Goal: Information Seeking & Learning: Learn about a topic

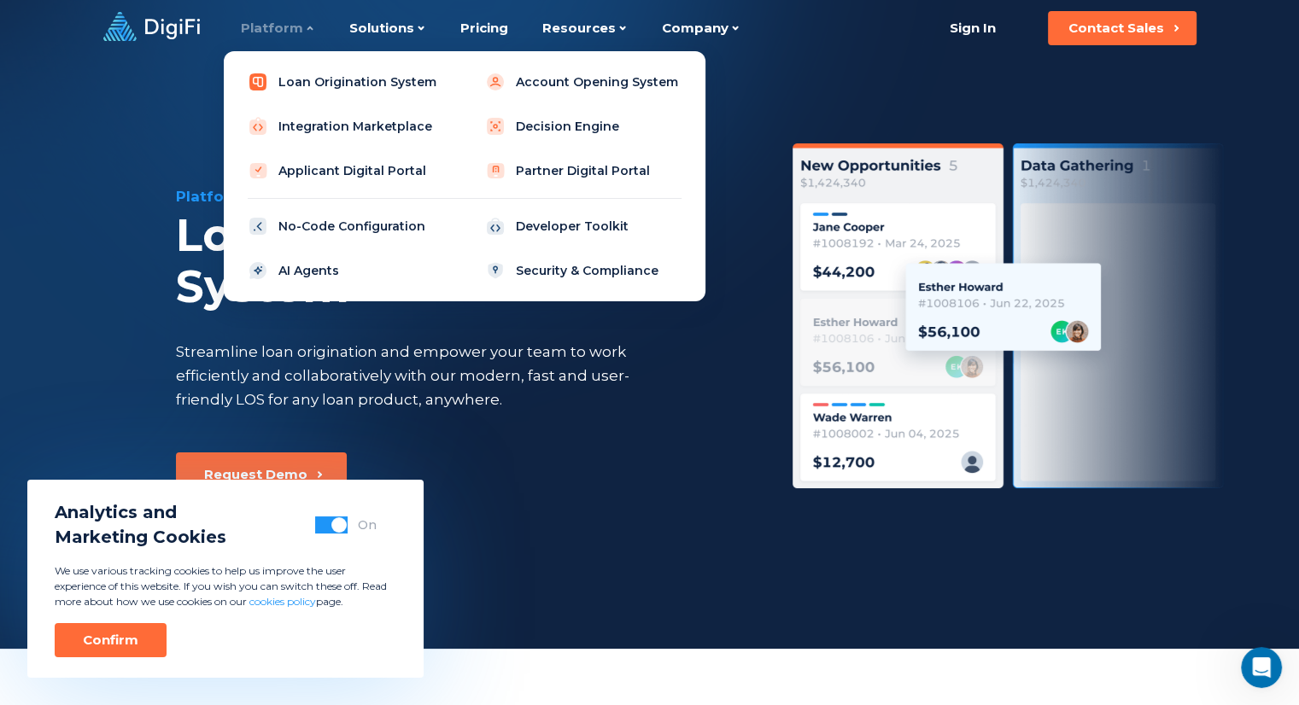
click at [294, 86] on link "Loan Origination System" at bounding box center [345, 82] width 217 height 34
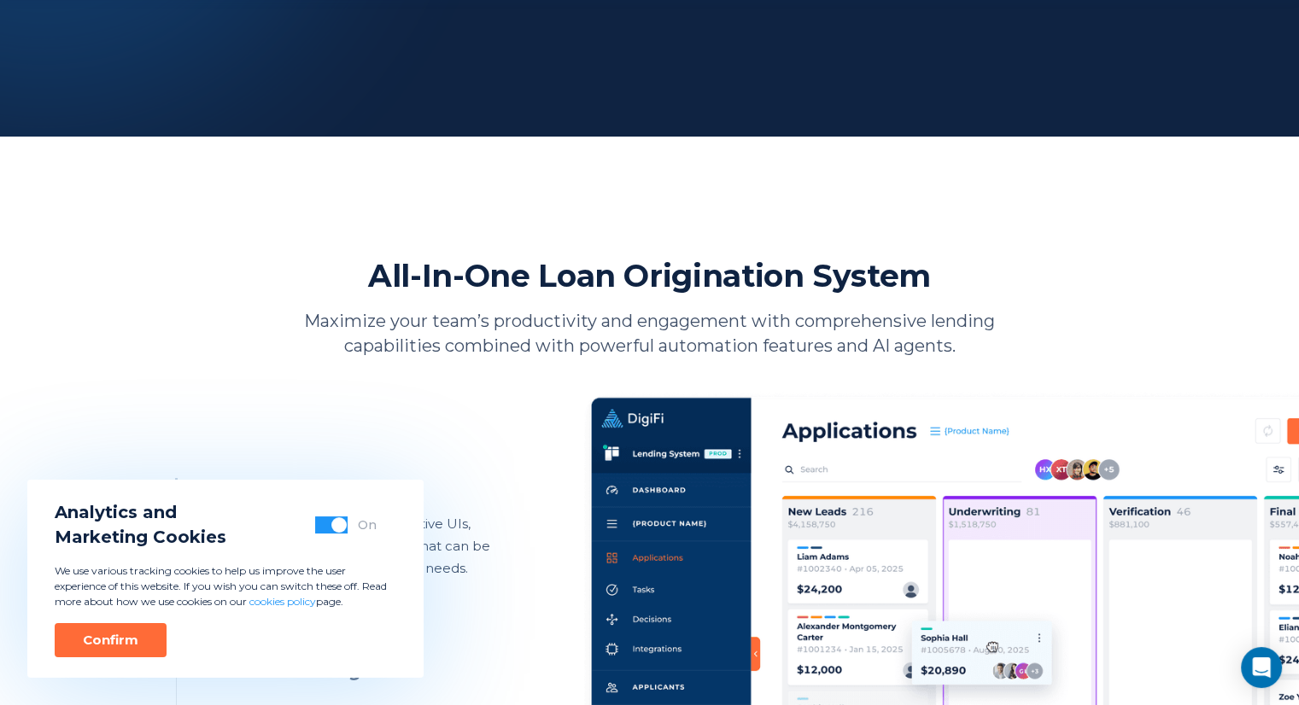
scroll to position [683, 0]
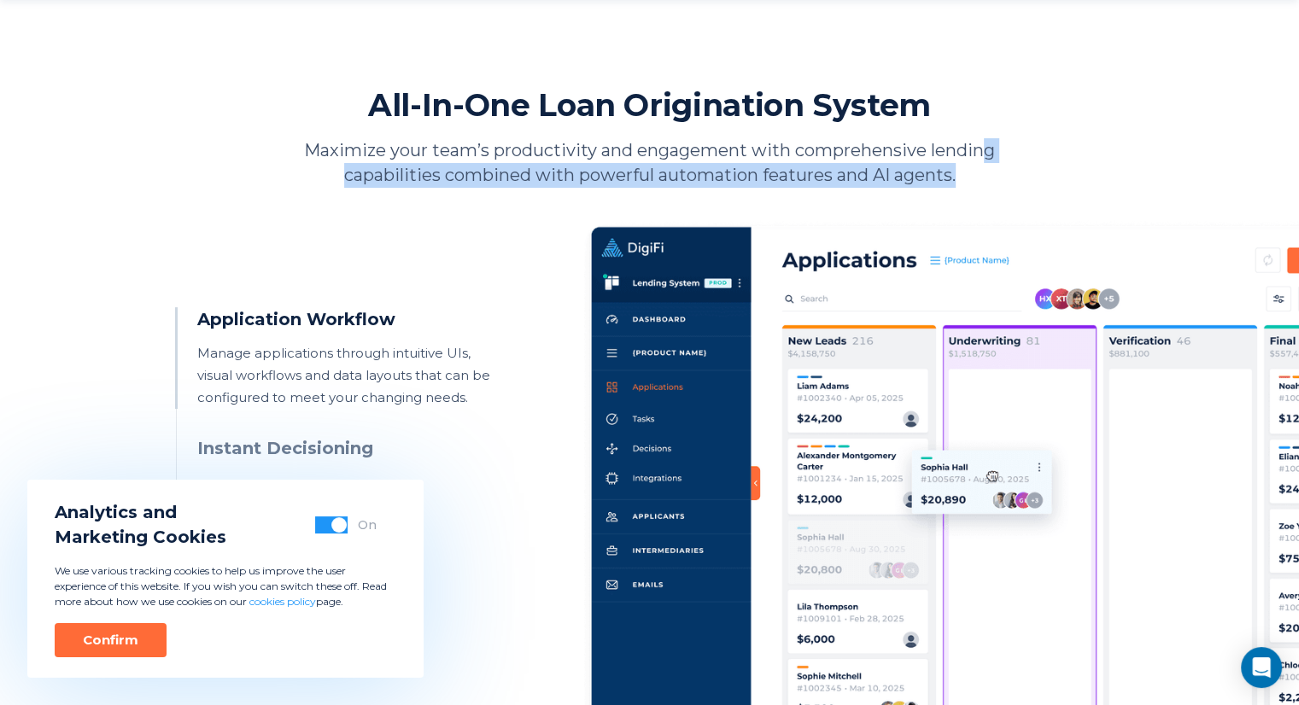
drag, startPoint x: 936, startPoint y: 180, endPoint x: 987, endPoint y: 139, distance: 65.6
click at [987, 139] on p "Maximize your team’s productivity and engagement with comprehensive lending cap…" at bounding box center [649, 163] width 743 height 50
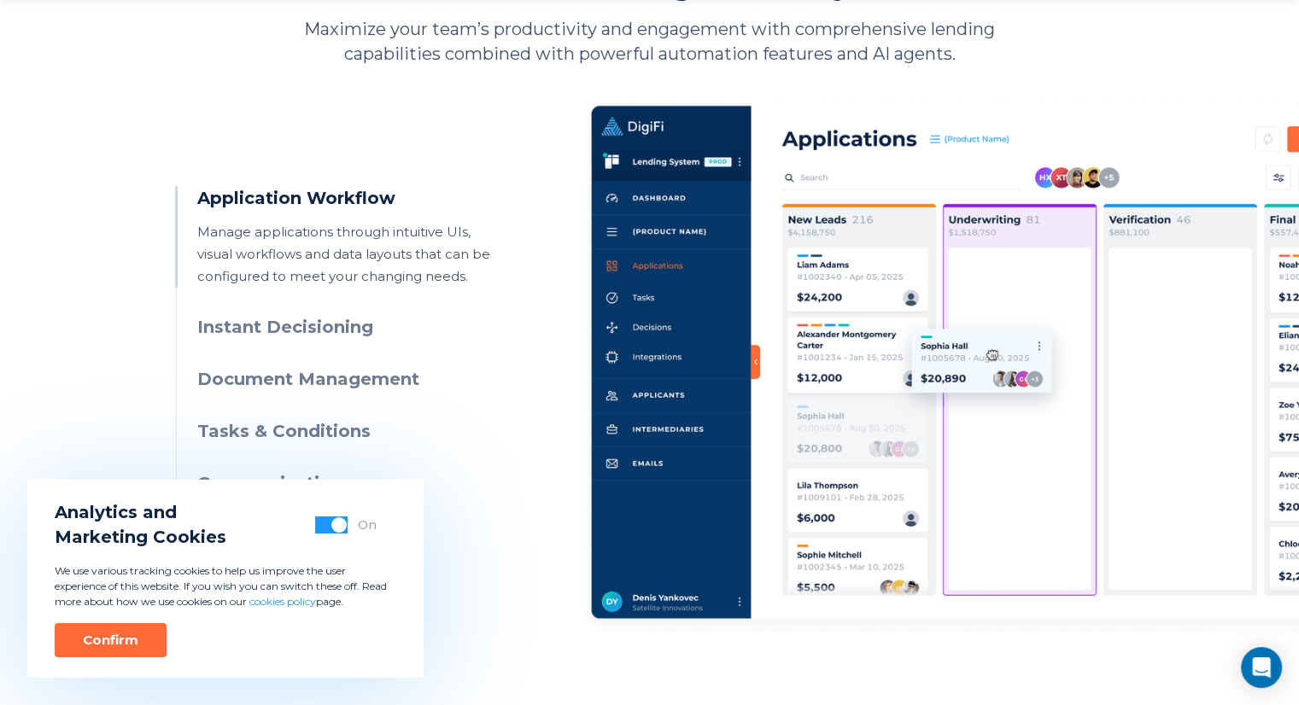
scroll to position [1025, 0]
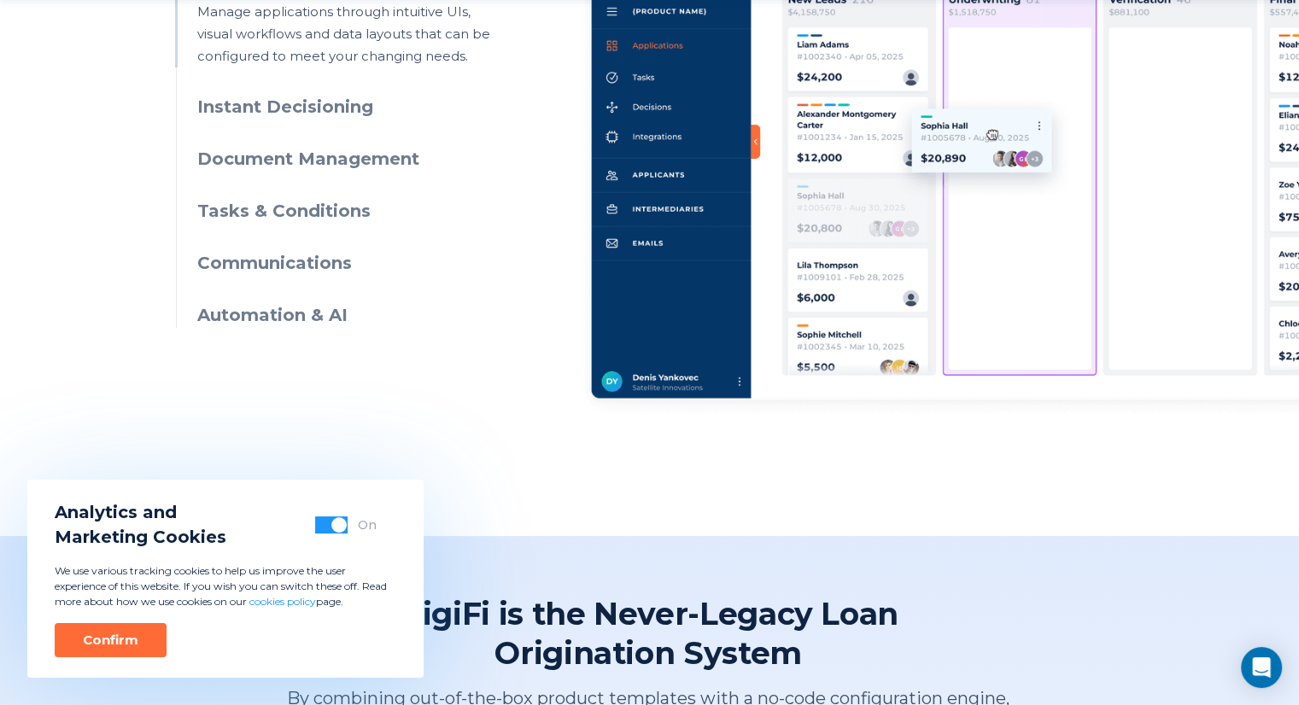
click at [336, 108] on h3 "Instant Decisioning" at bounding box center [352, 107] width 310 height 25
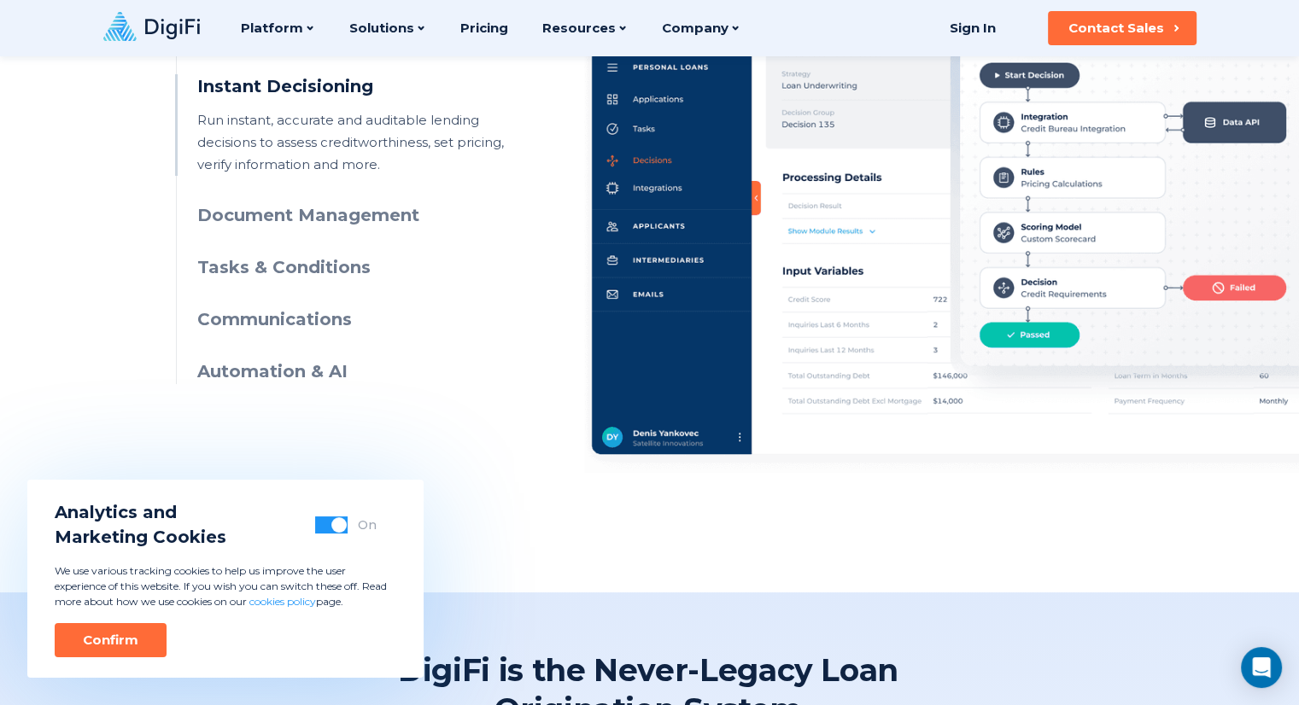
scroll to position [939, 0]
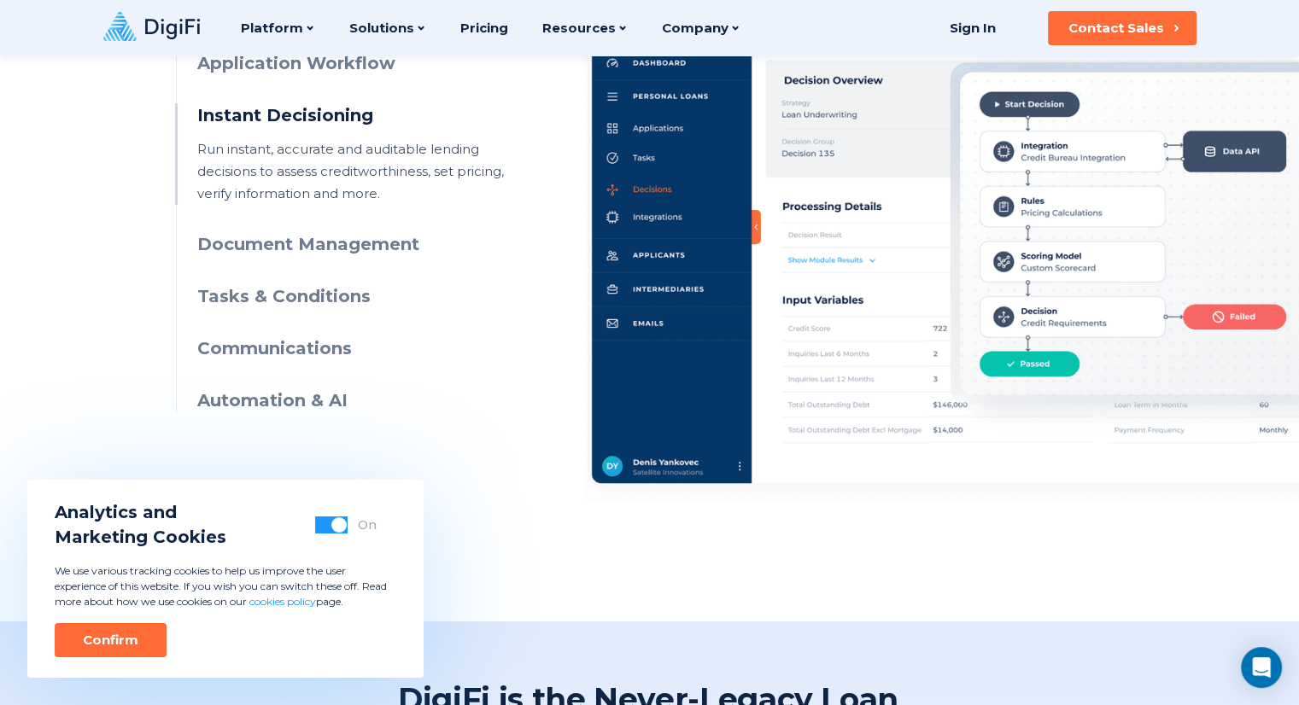
click at [366, 243] on h3 "Document Management" at bounding box center [352, 244] width 310 height 25
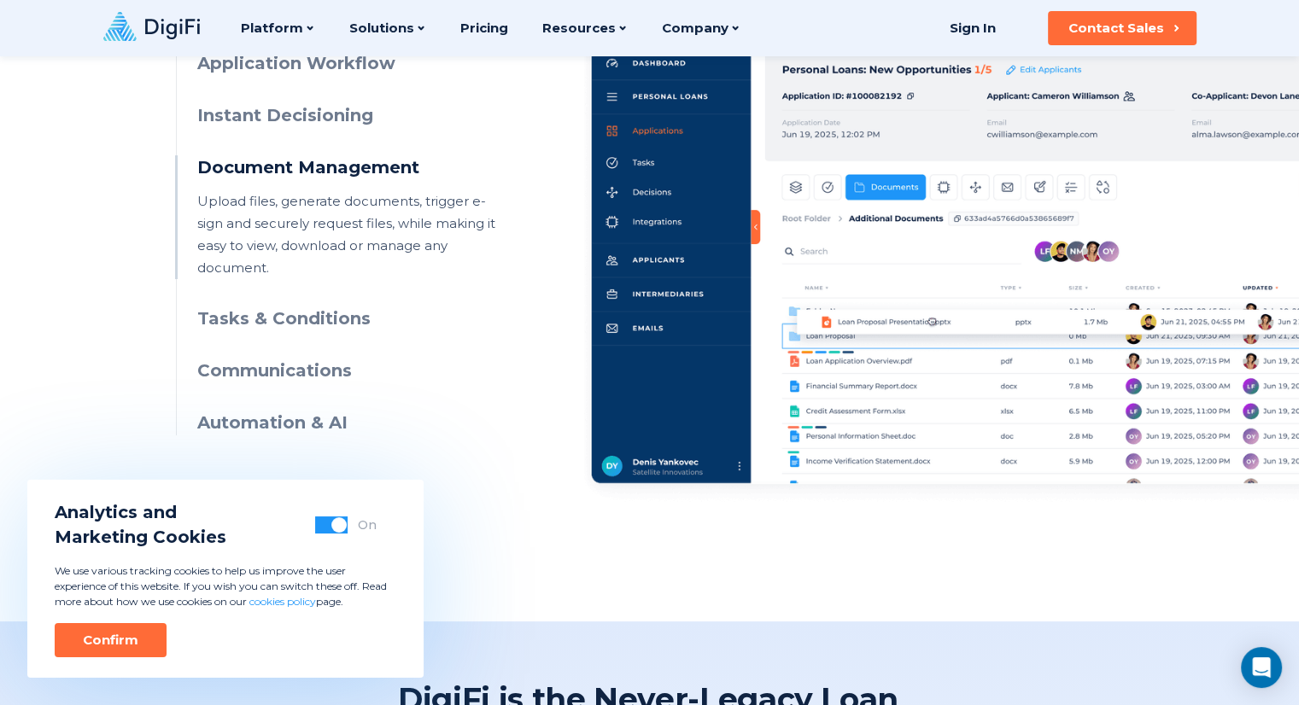
click at [324, 307] on h3 "Tasks & Conditions" at bounding box center [352, 319] width 310 height 25
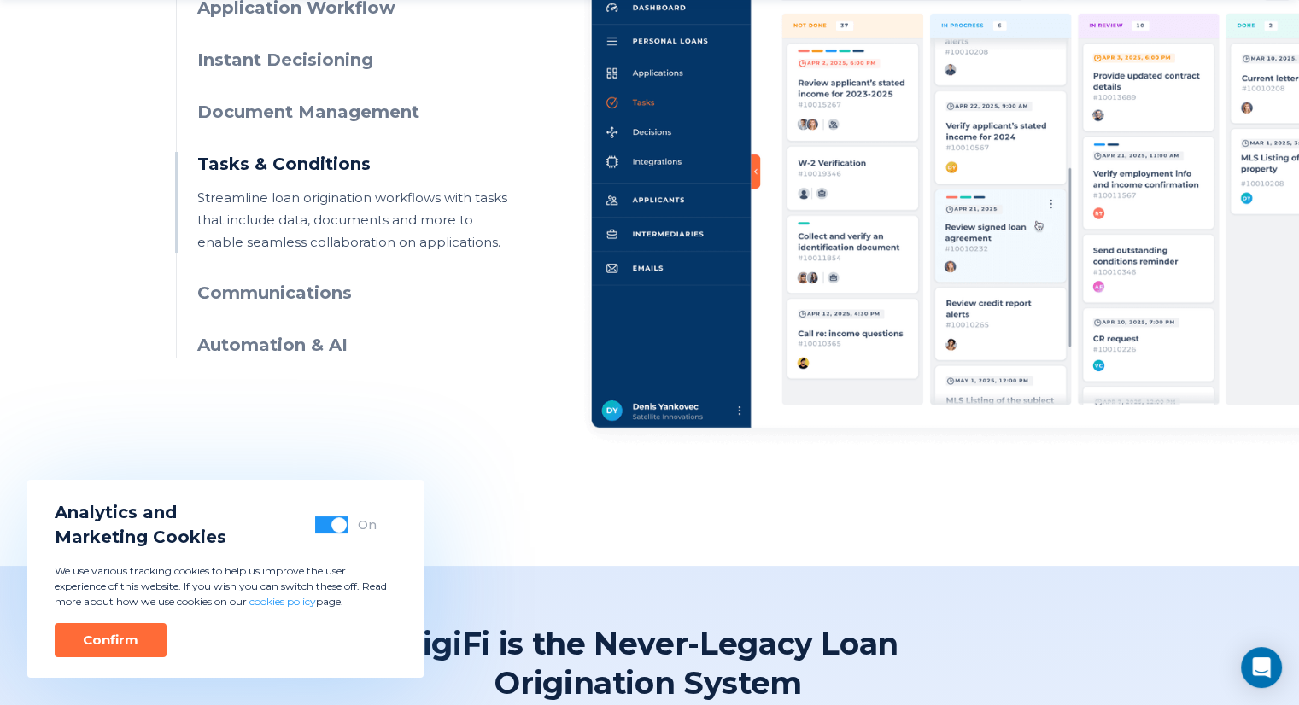
scroll to position [1025, 0]
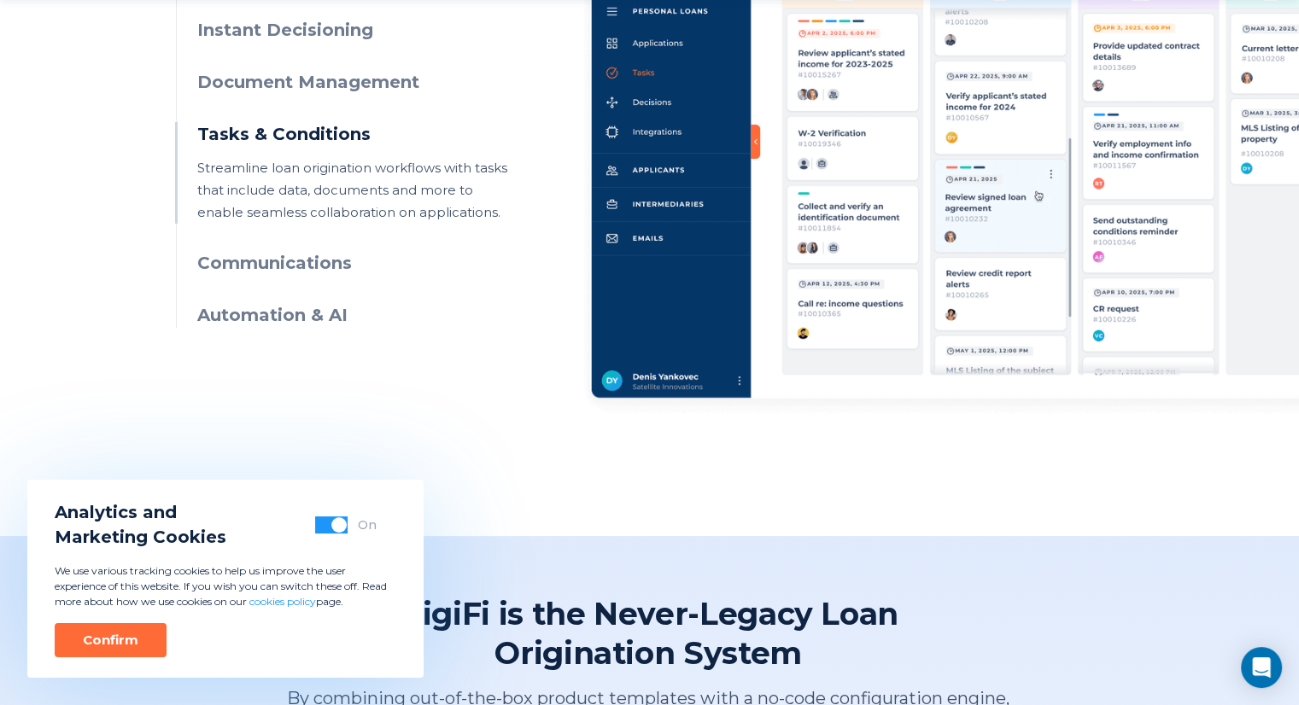
click at [297, 254] on h3 "Communications" at bounding box center [352, 263] width 310 height 25
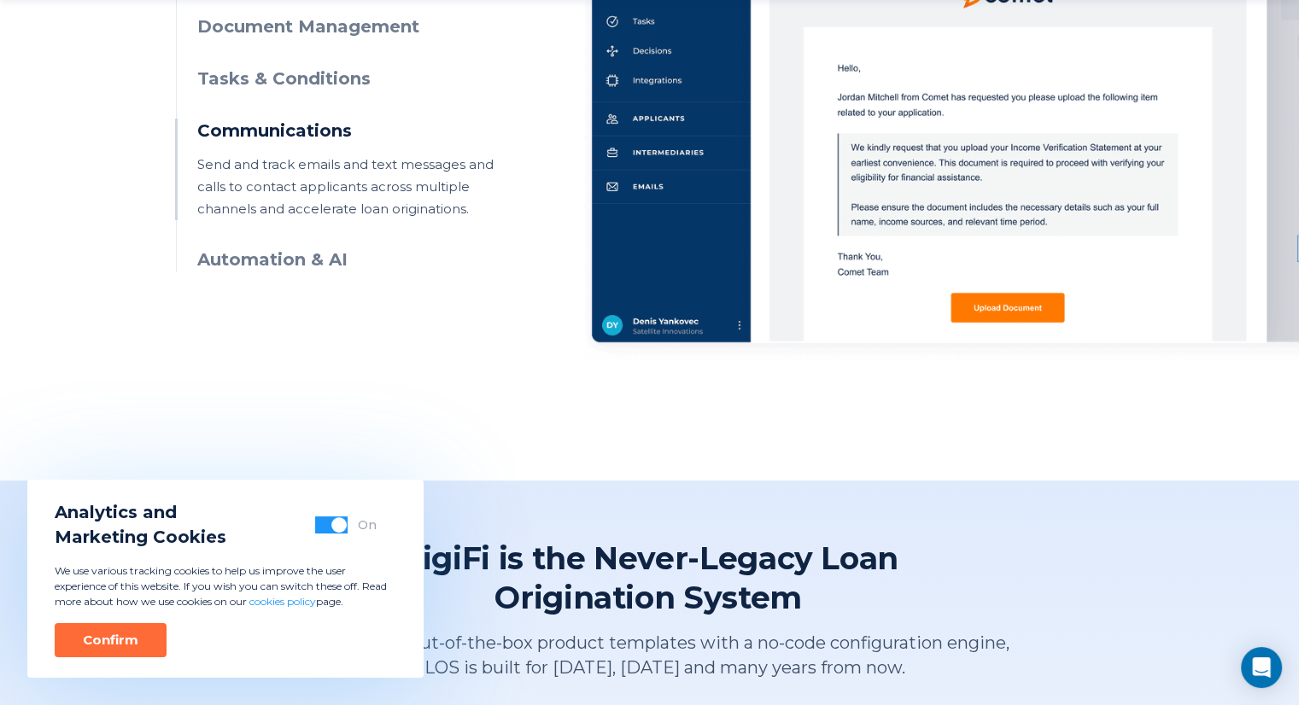
scroll to position [1110, 0]
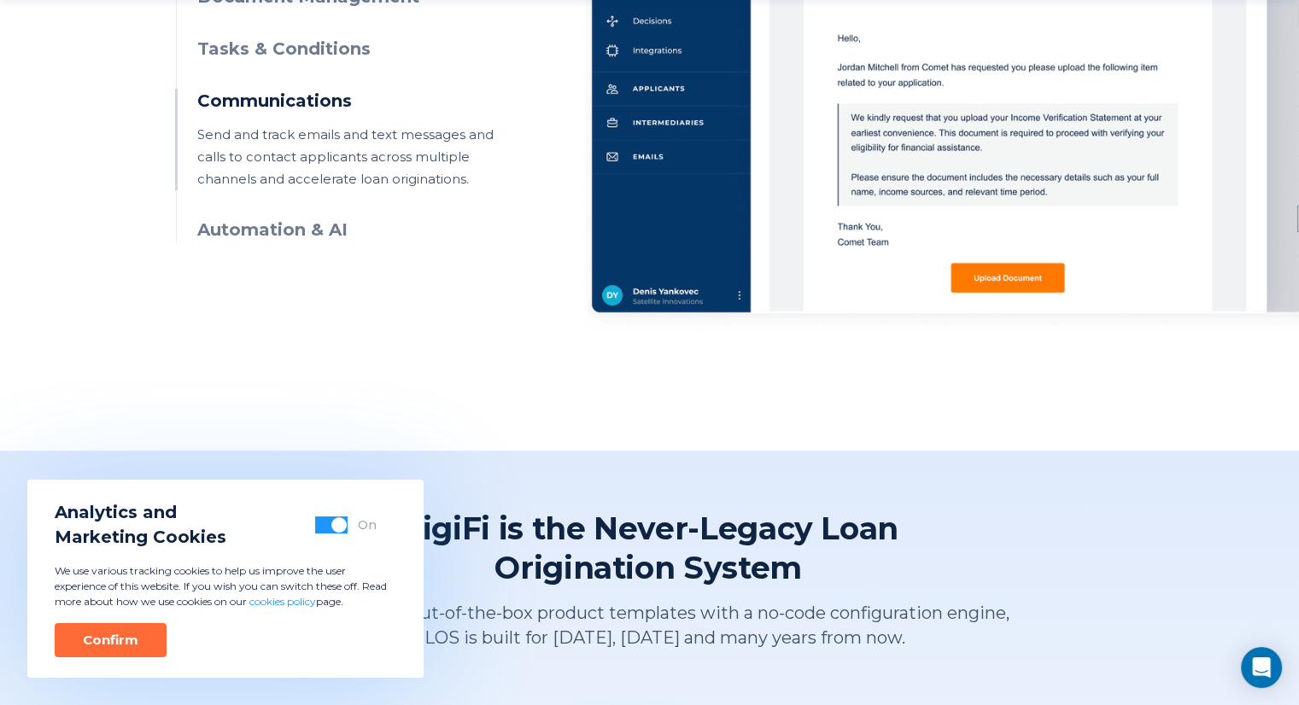
click at [302, 225] on h3 "Automation & AI" at bounding box center [352, 230] width 310 height 25
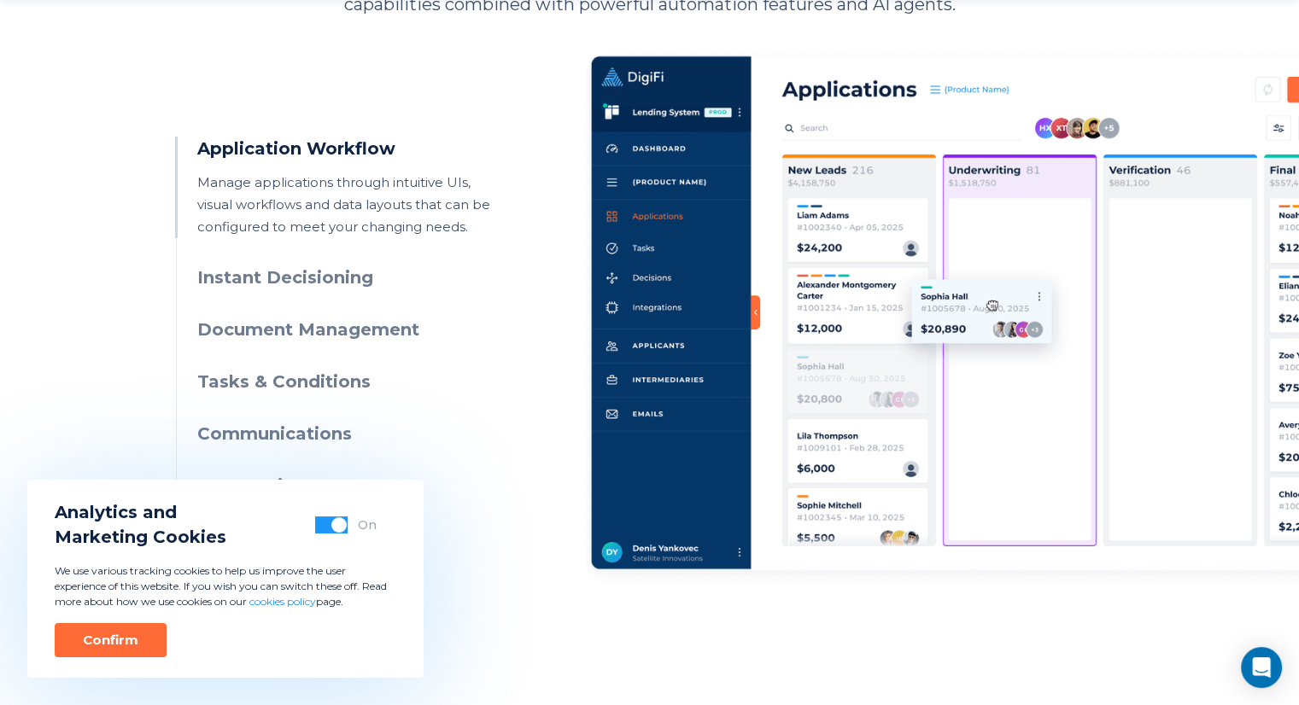
scroll to position [939, 0]
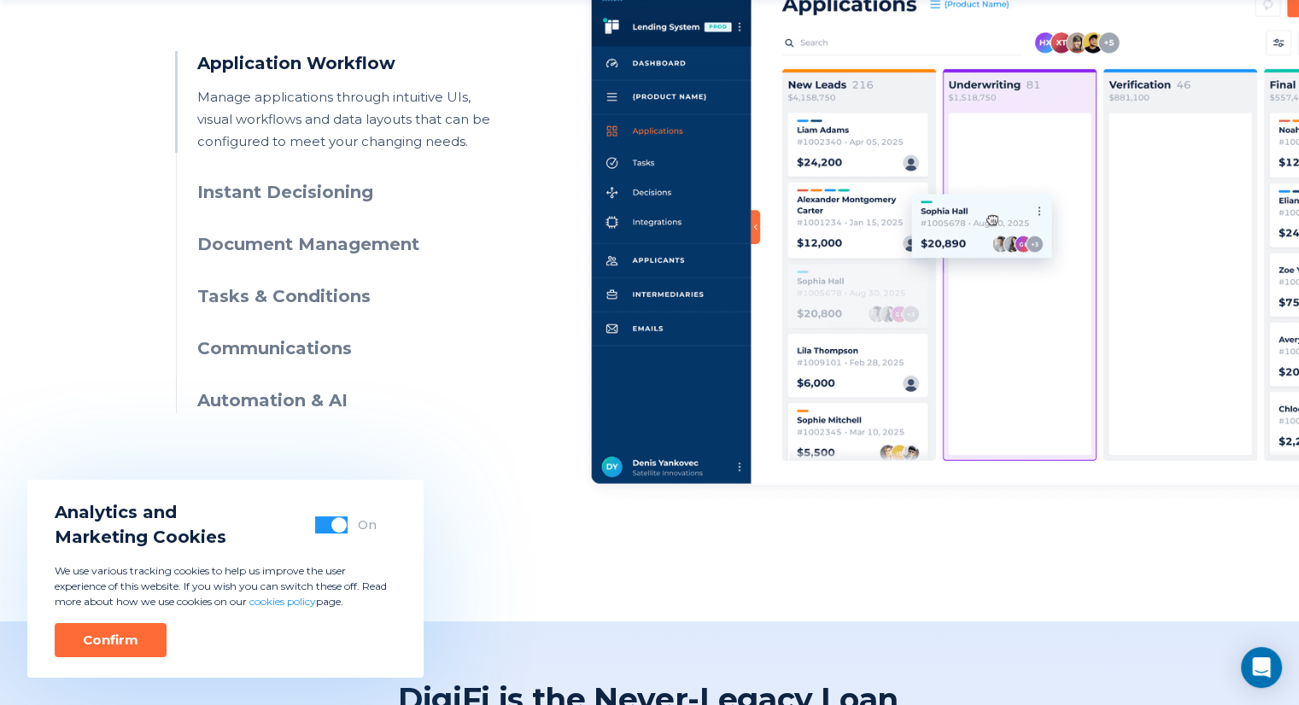
click at [319, 196] on h3 "Instant Decisioning" at bounding box center [352, 192] width 310 height 25
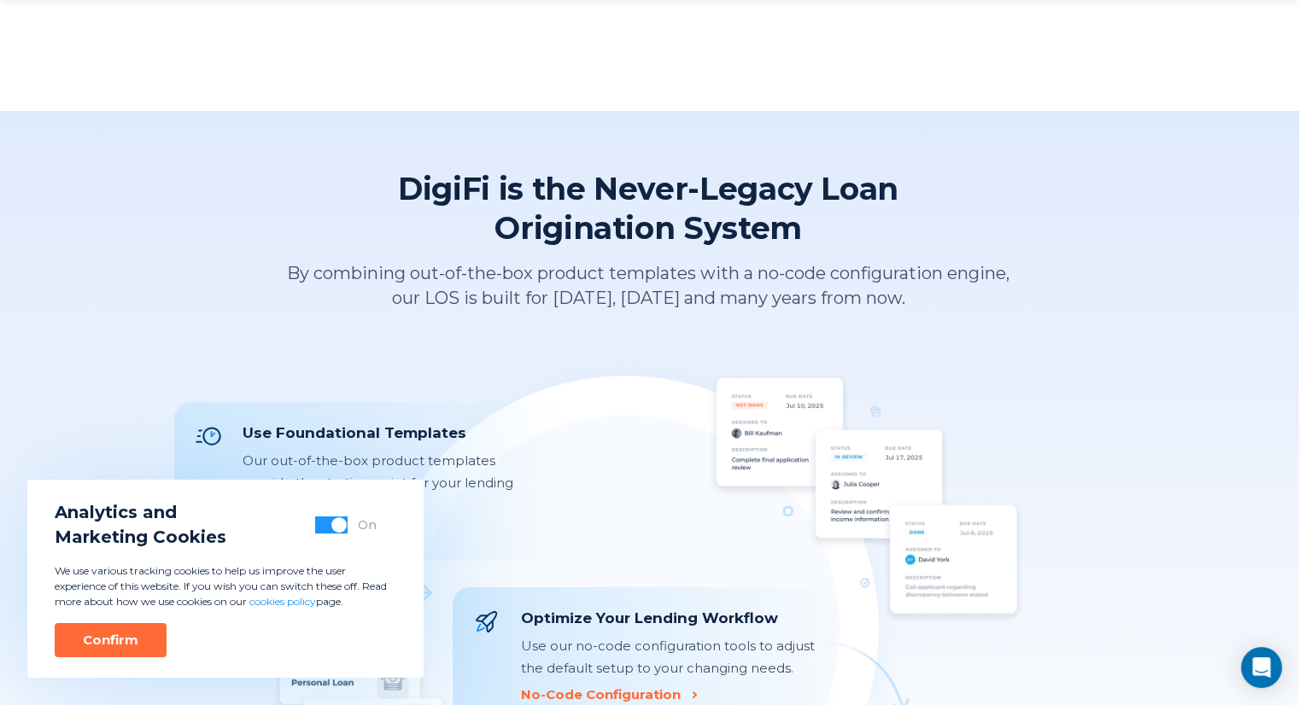
scroll to position [1537, 0]
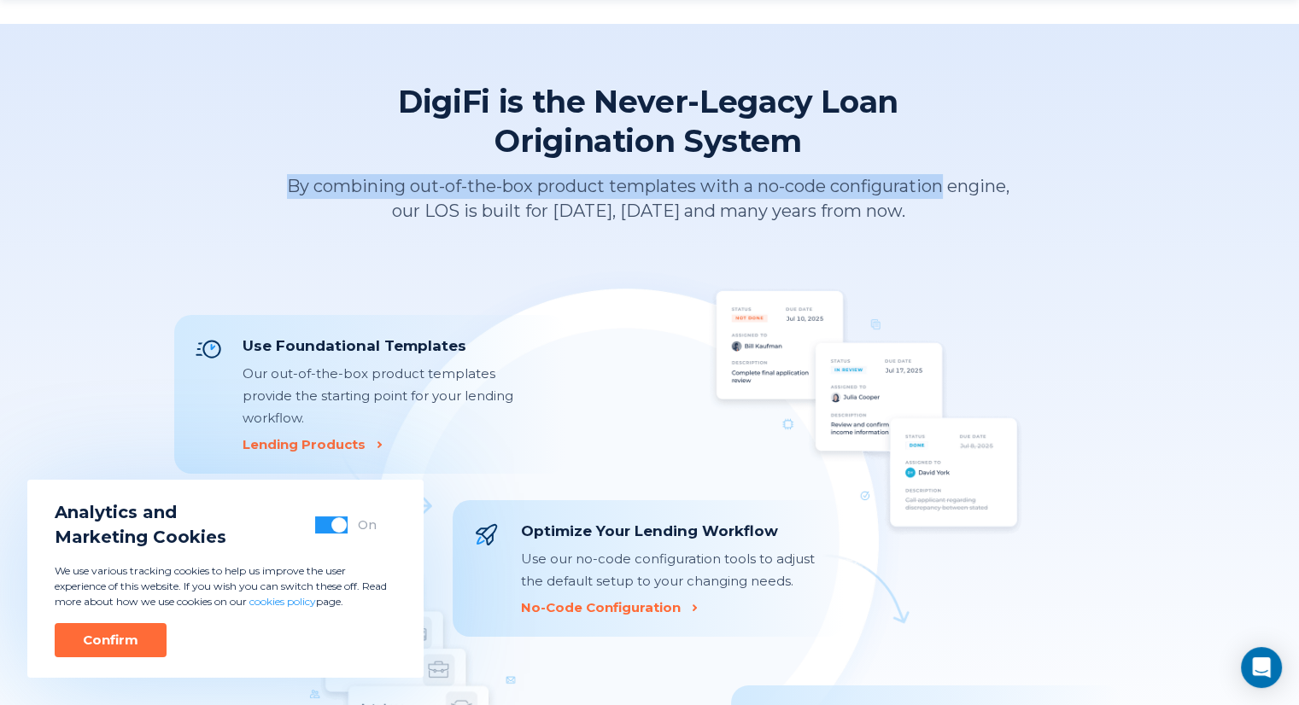
drag, startPoint x: 280, startPoint y: 174, endPoint x: 949, endPoint y: 126, distance: 670.5
click at [949, 126] on div "DigiFi is the Never-Legacy Loan Origination System By combining out-of-the-box …" at bounding box center [648, 153] width 948 height 142
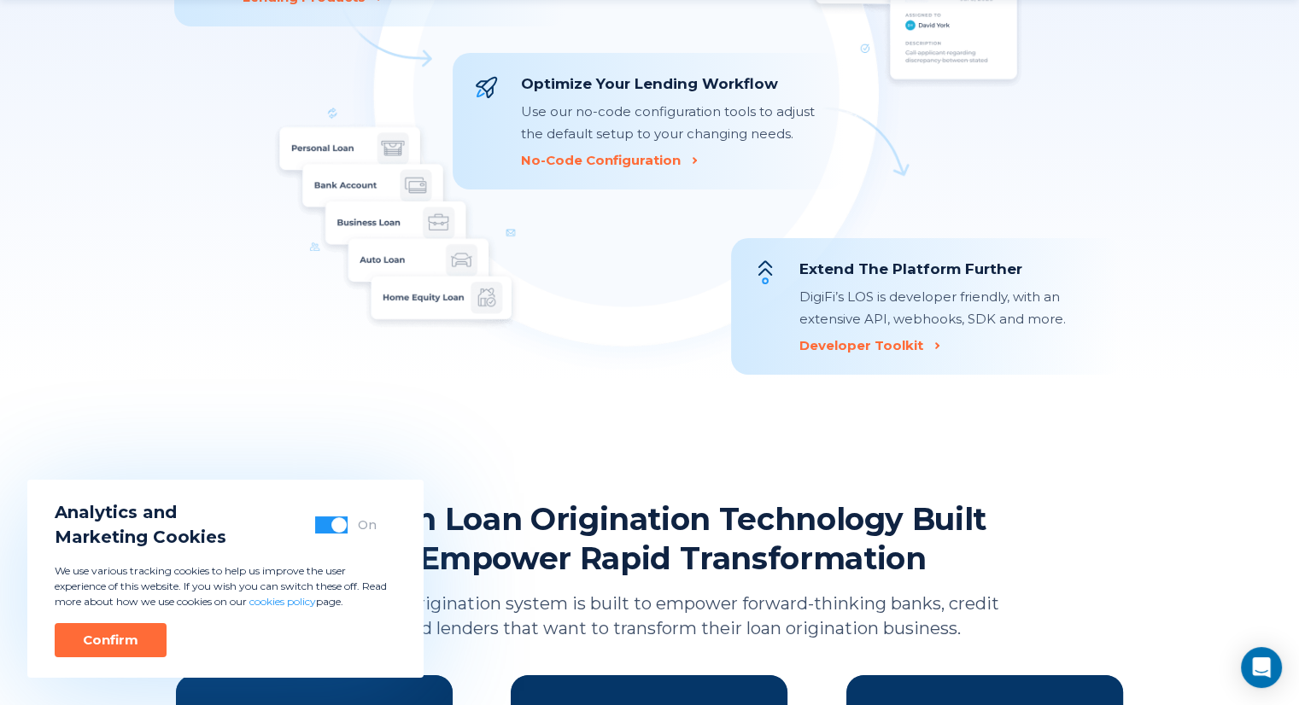
scroll to position [2391, 0]
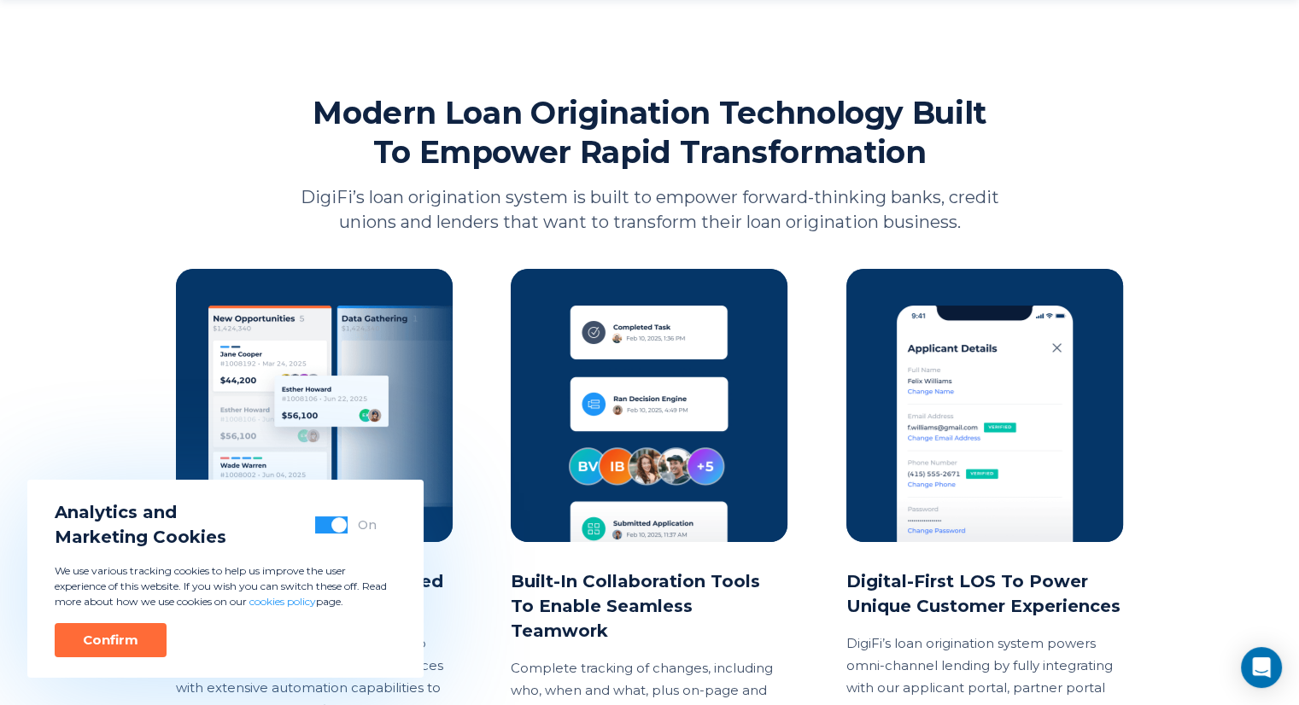
drag, startPoint x: 976, startPoint y: 221, endPoint x: 1160, endPoint y: 235, distance: 184.1
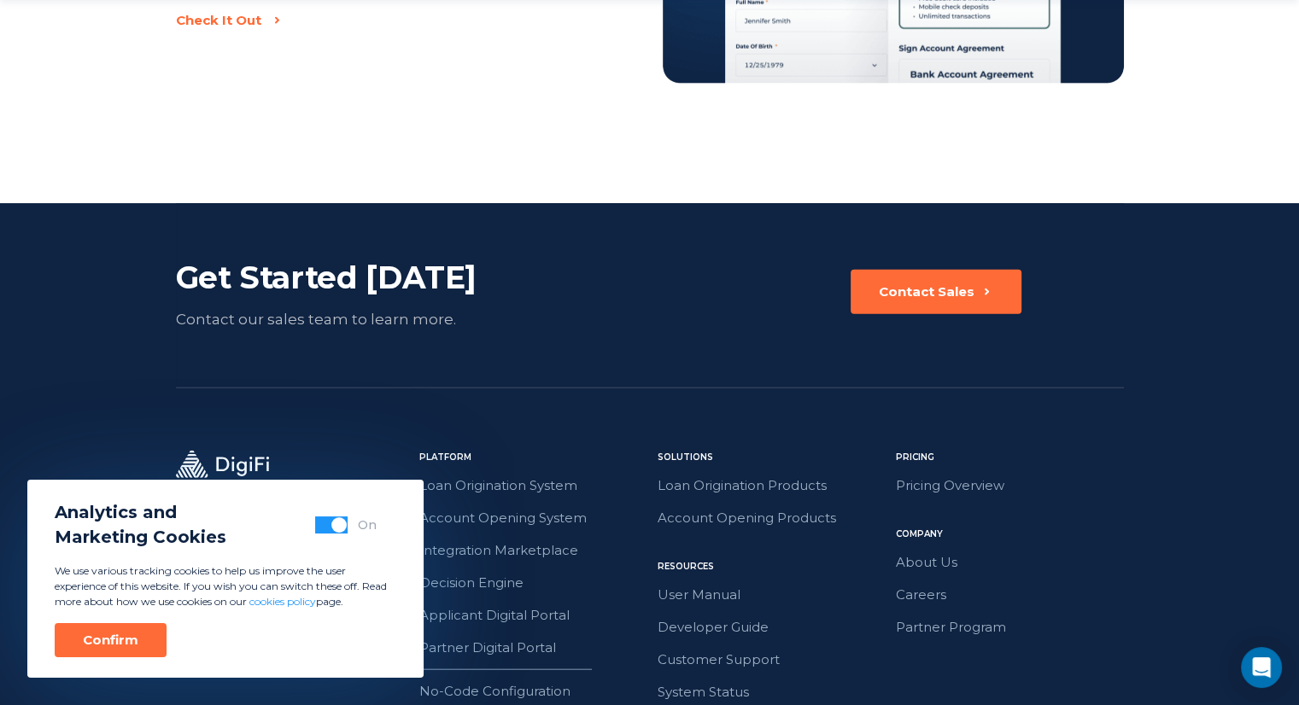
scroll to position [4006, 0]
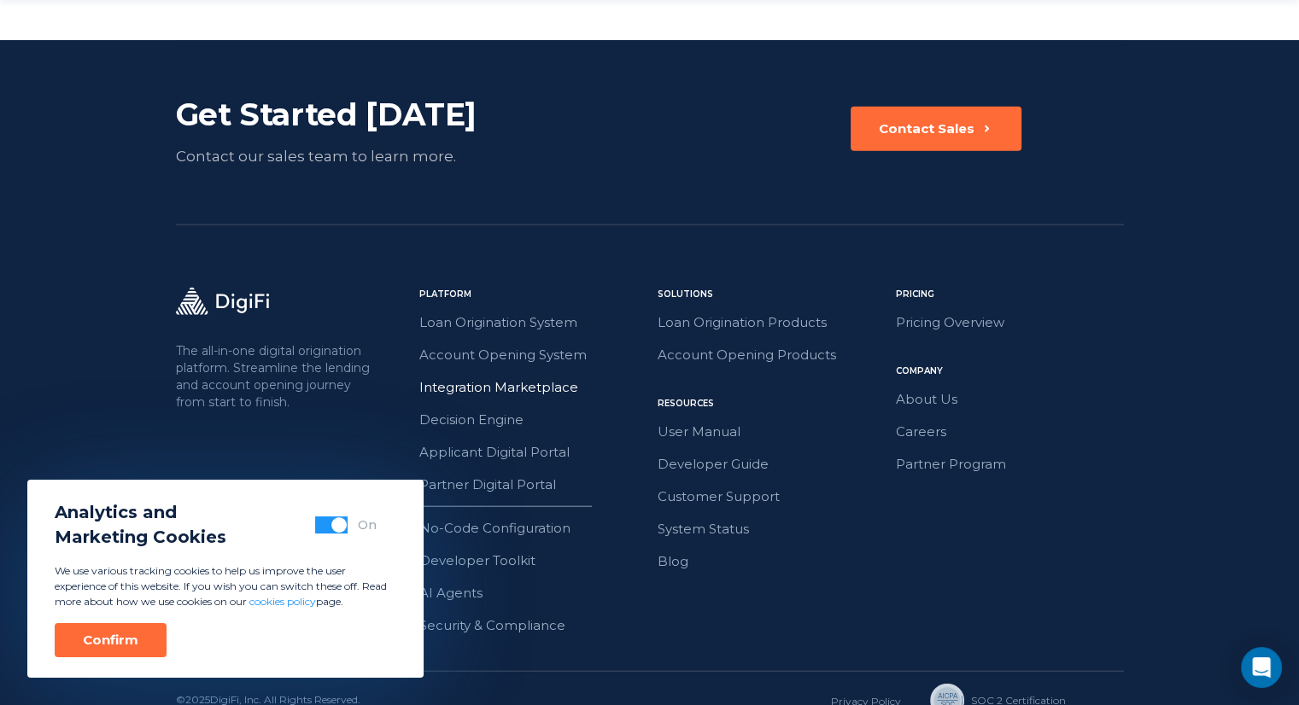
click at [497, 377] on link "Integration Marketplace" at bounding box center [533, 388] width 228 height 22
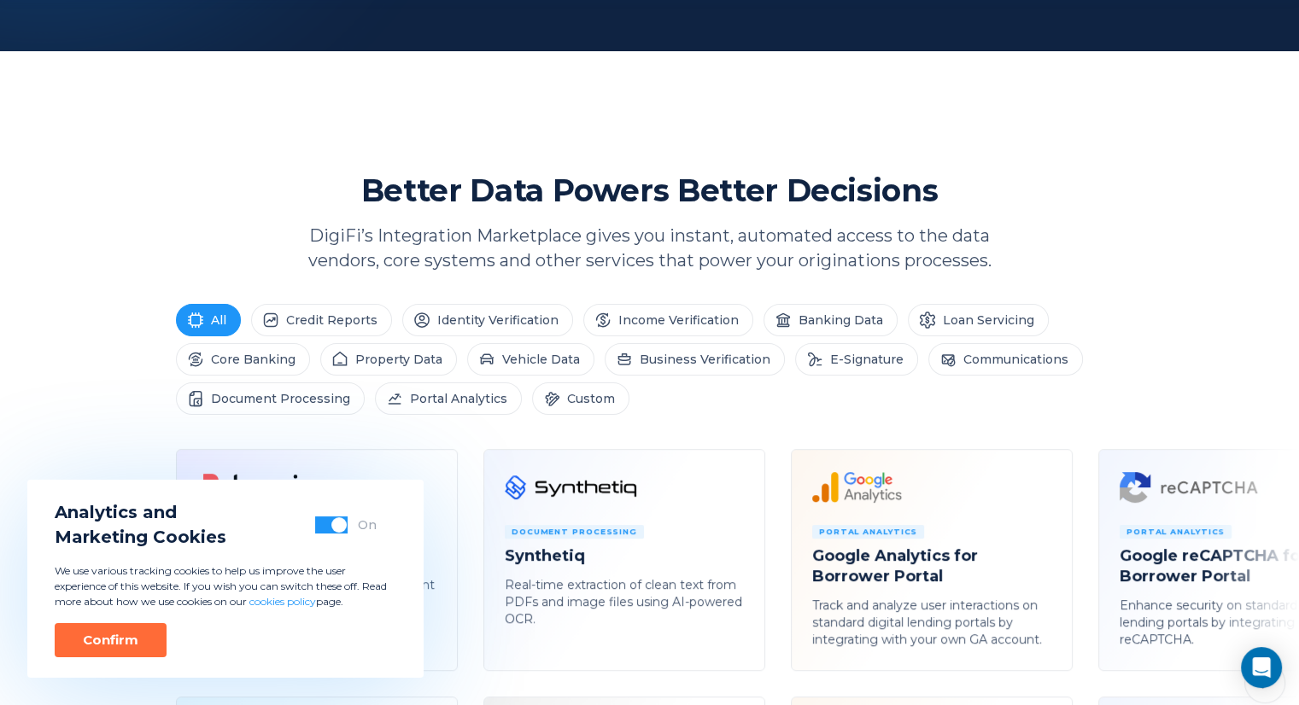
scroll to position [769, 0]
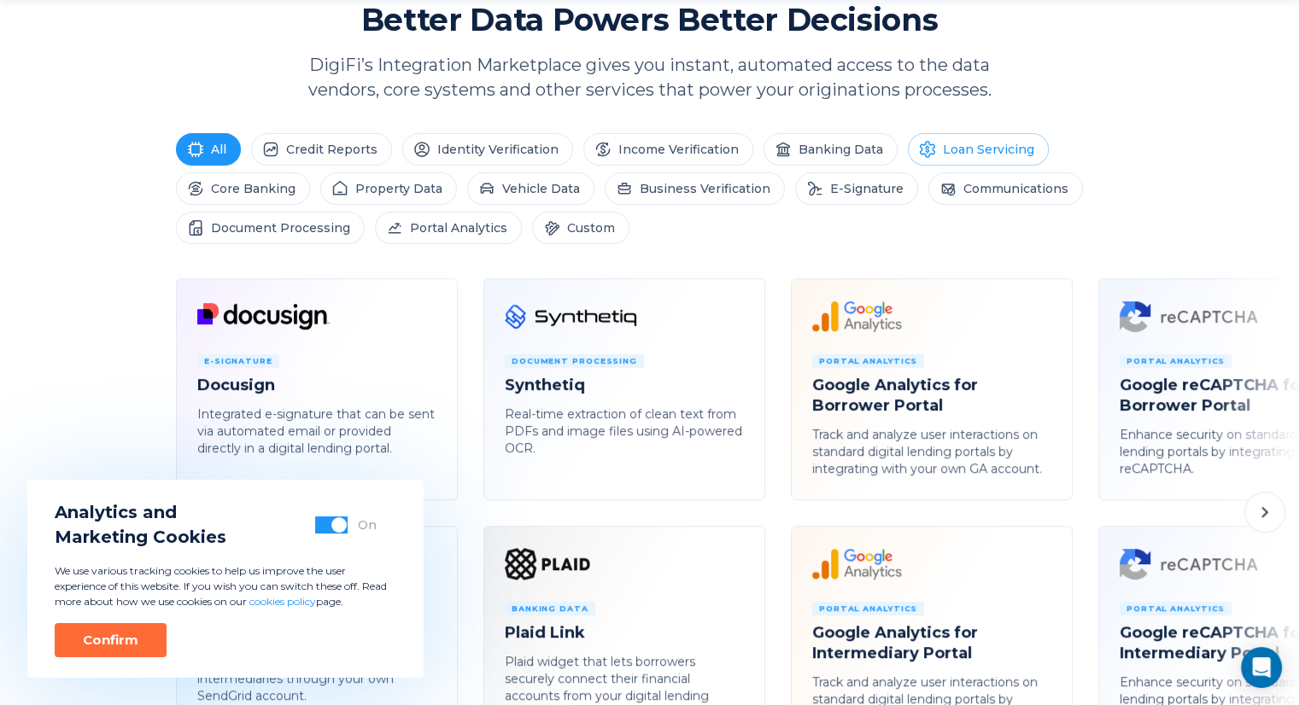
click at [1011, 148] on li "Loan Servicing" at bounding box center [978, 149] width 141 height 32
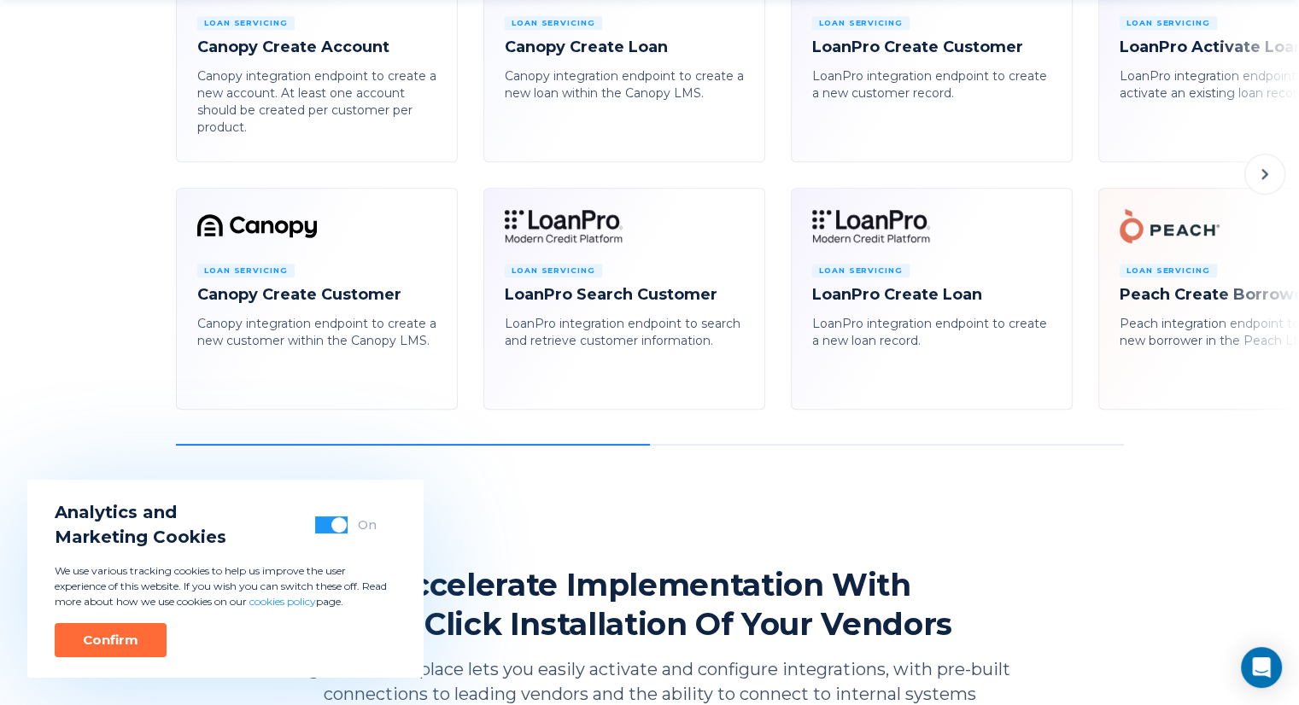
scroll to position [1110, 0]
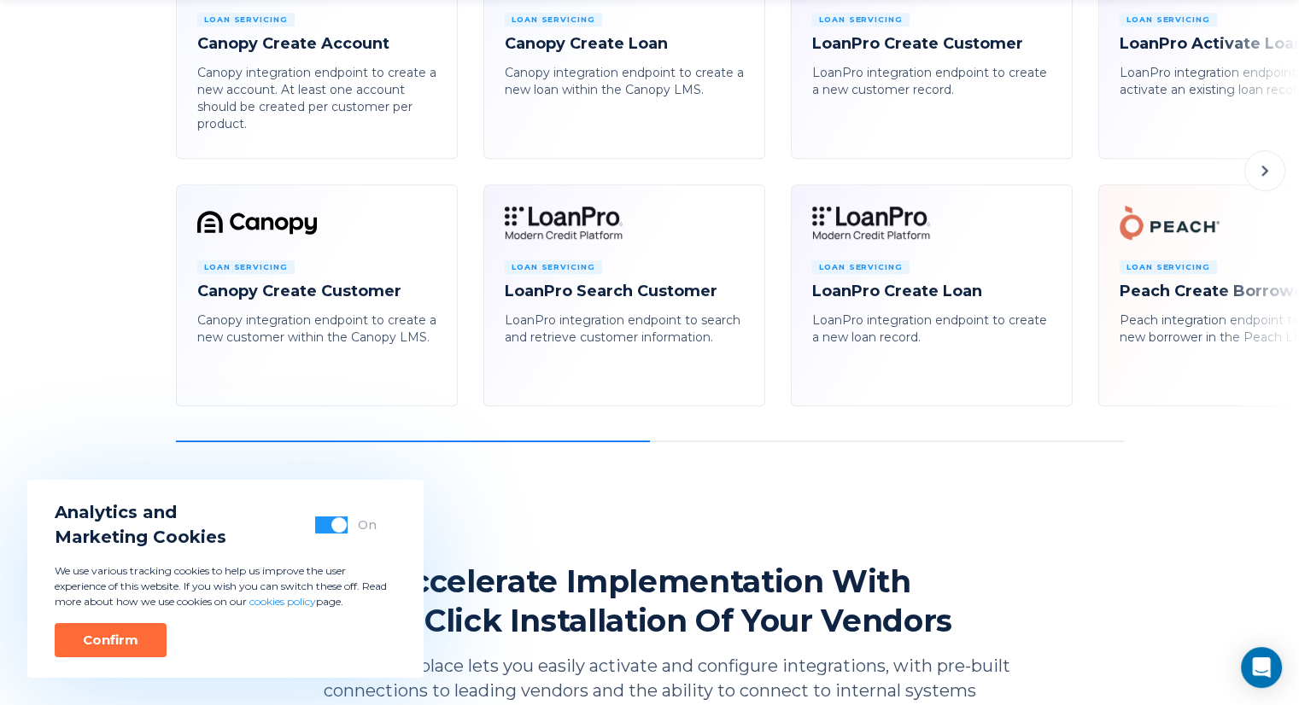
drag, startPoint x: 539, startPoint y: 442, endPoint x: 824, endPoint y: 446, distance: 285.3
click at [824, 446] on div "Platform Integration Marketplace Seamlessly connect to third-party services usi…" at bounding box center [649, 482] width 1299 height 3185
click at [1271, 168] on icon at bounding box center [1265, 171] width 20 height 20
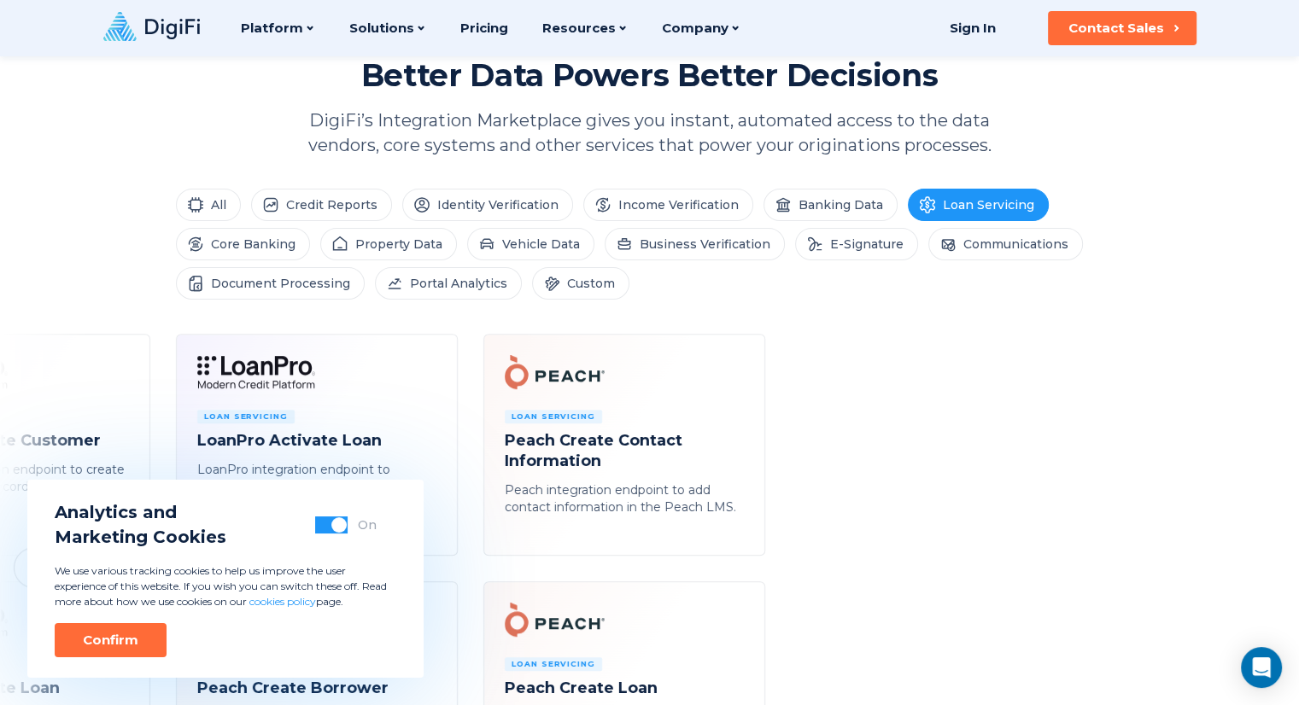
scroll to position [683, 0]
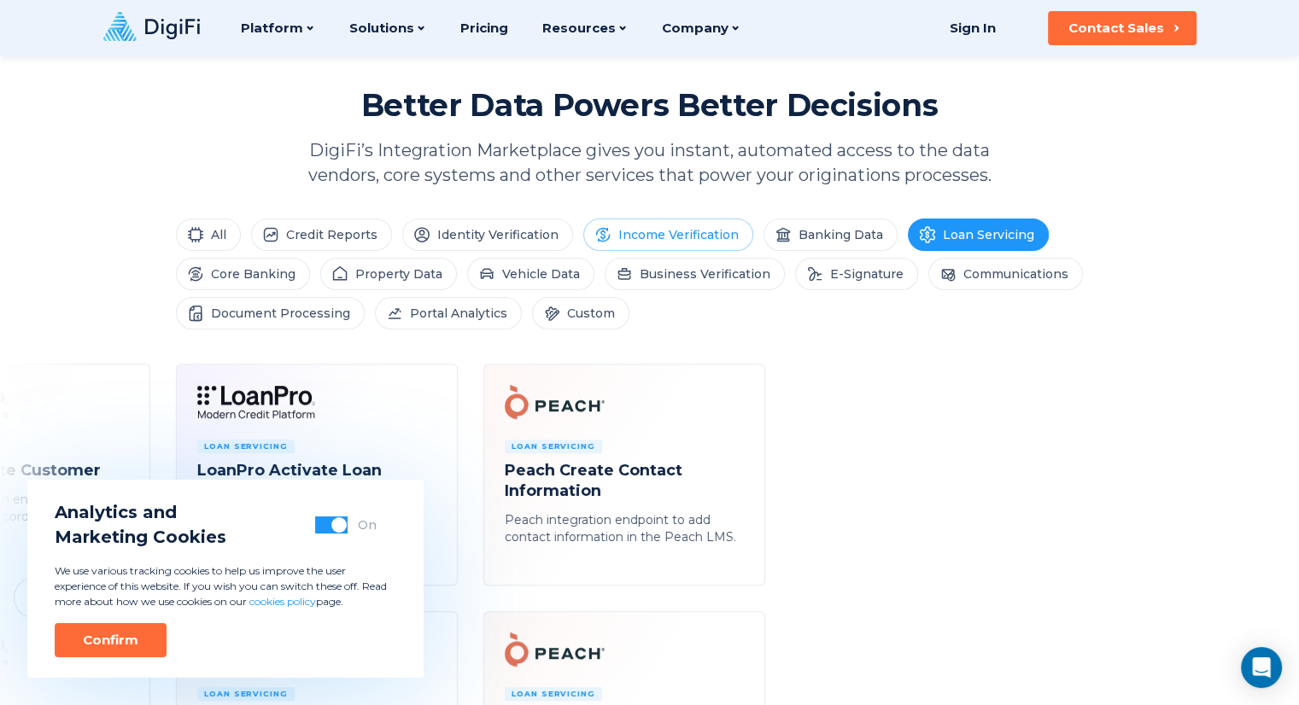
click at [612, 240] on li "Income Verification" at bounding box center [668, 235] width 170 height 32
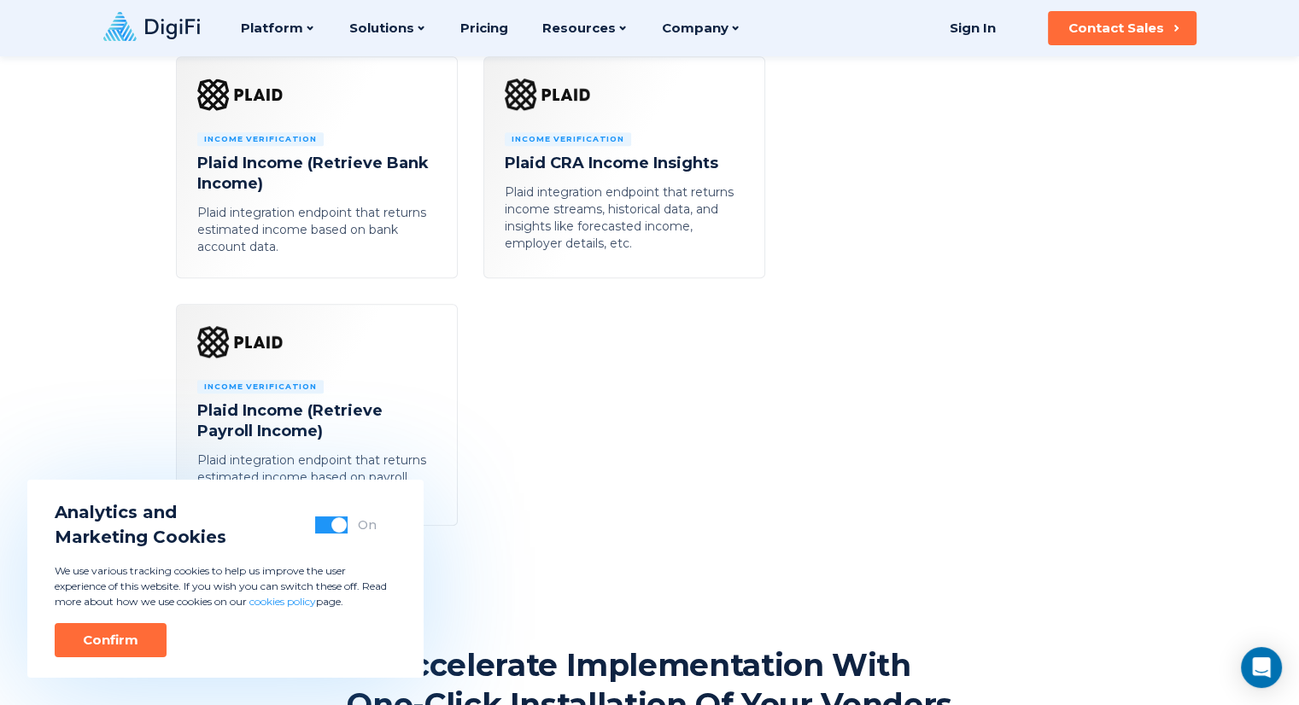
scroll to position [769, 0]
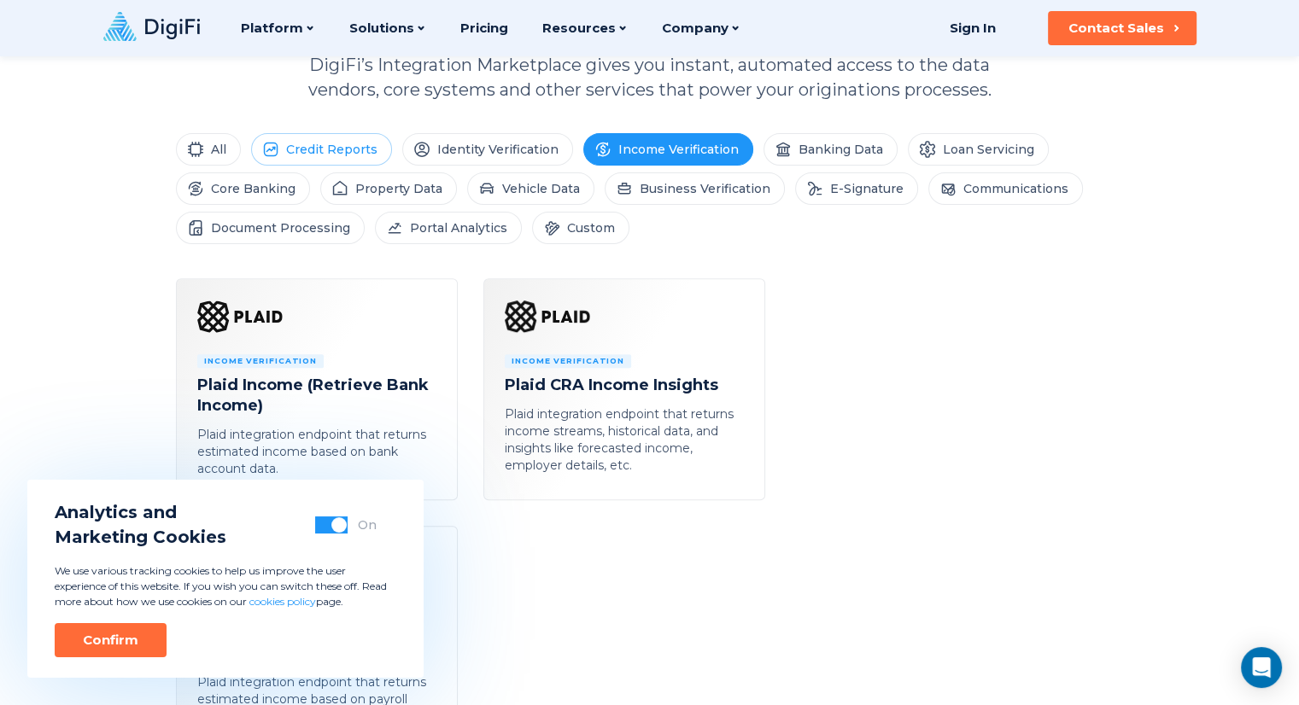
click at [339, 158] on li "Credit Reports" at bounding box center [321, 149] width 141 height 32
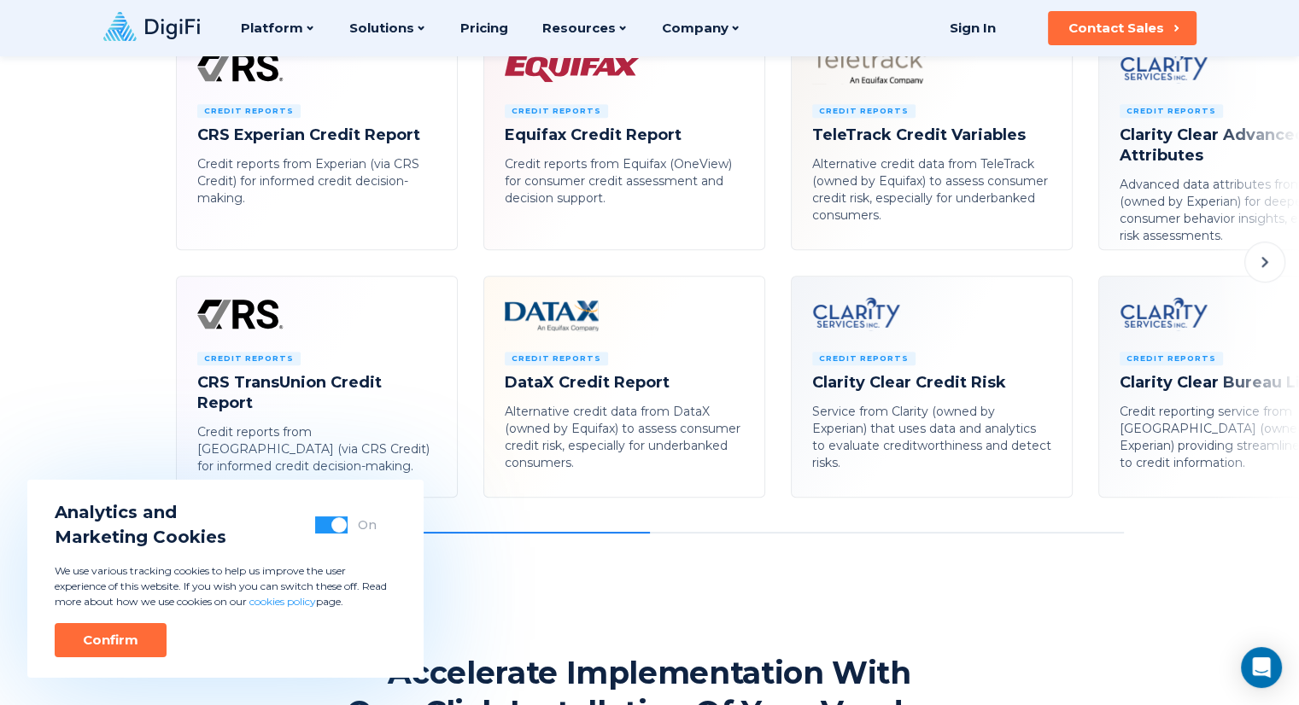
scroll to position [683, 0]
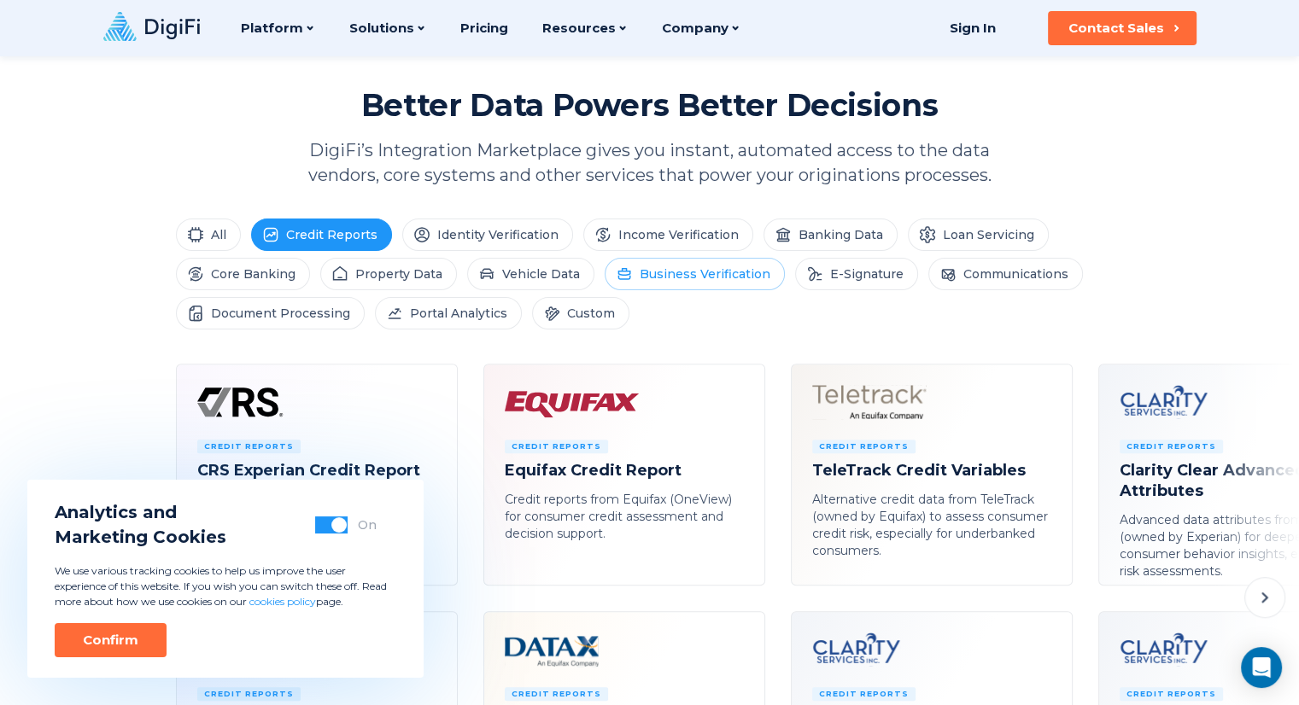
click at [692, 268] on li "Business Verification" at bounding box center [695, 274] width 180 height 32
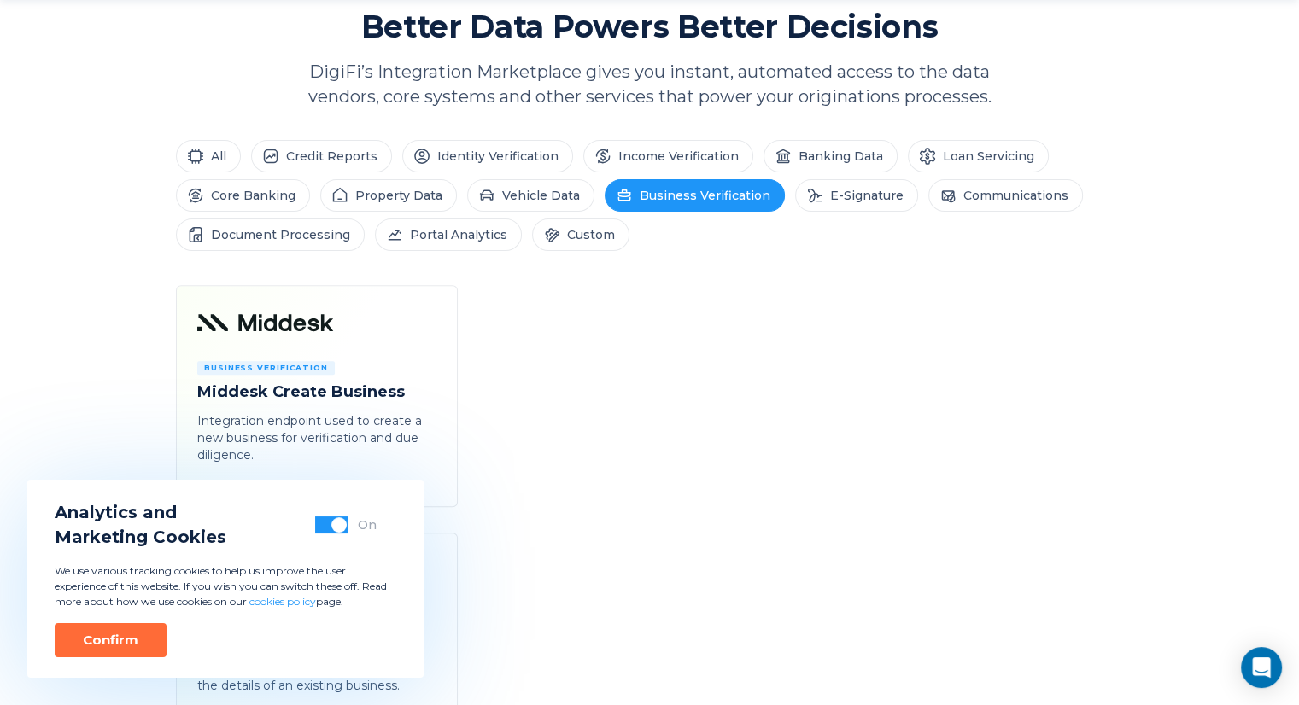
scroll to position [854, 0]
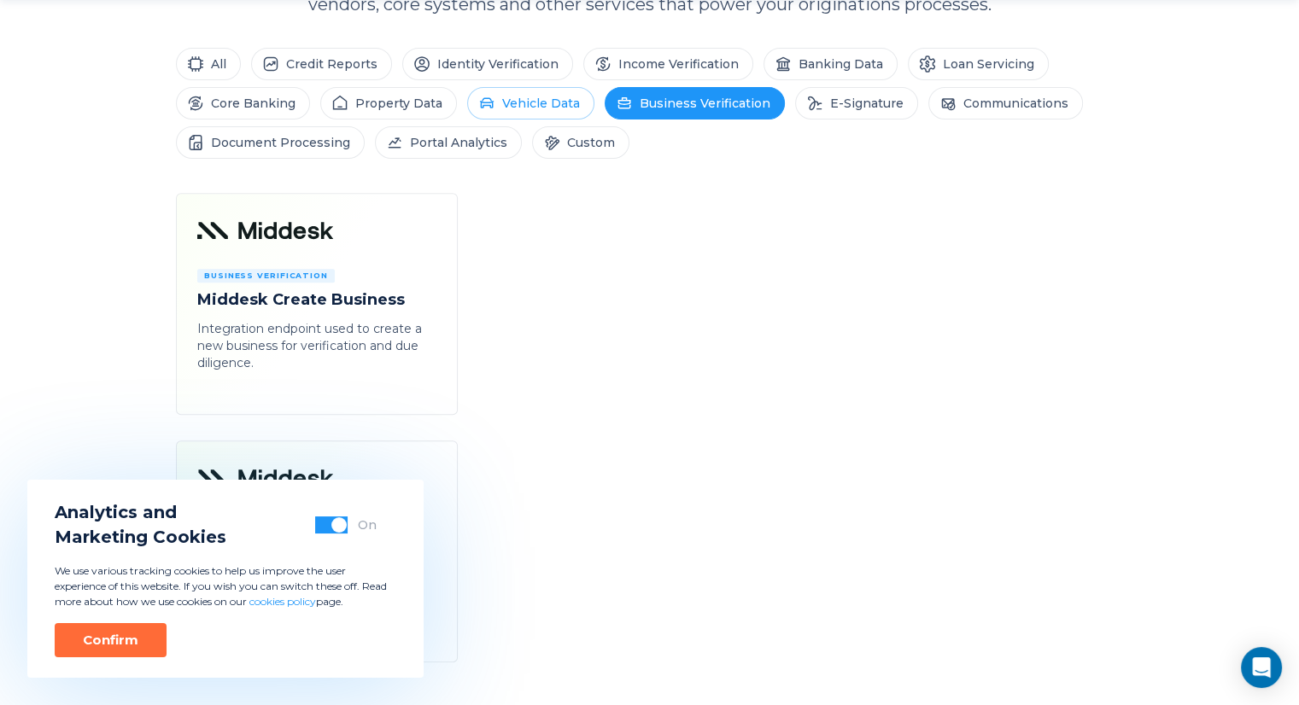
click at [500, 110] on li "Vehicle Data" at bounding box center [530, 103] width 127 height 32
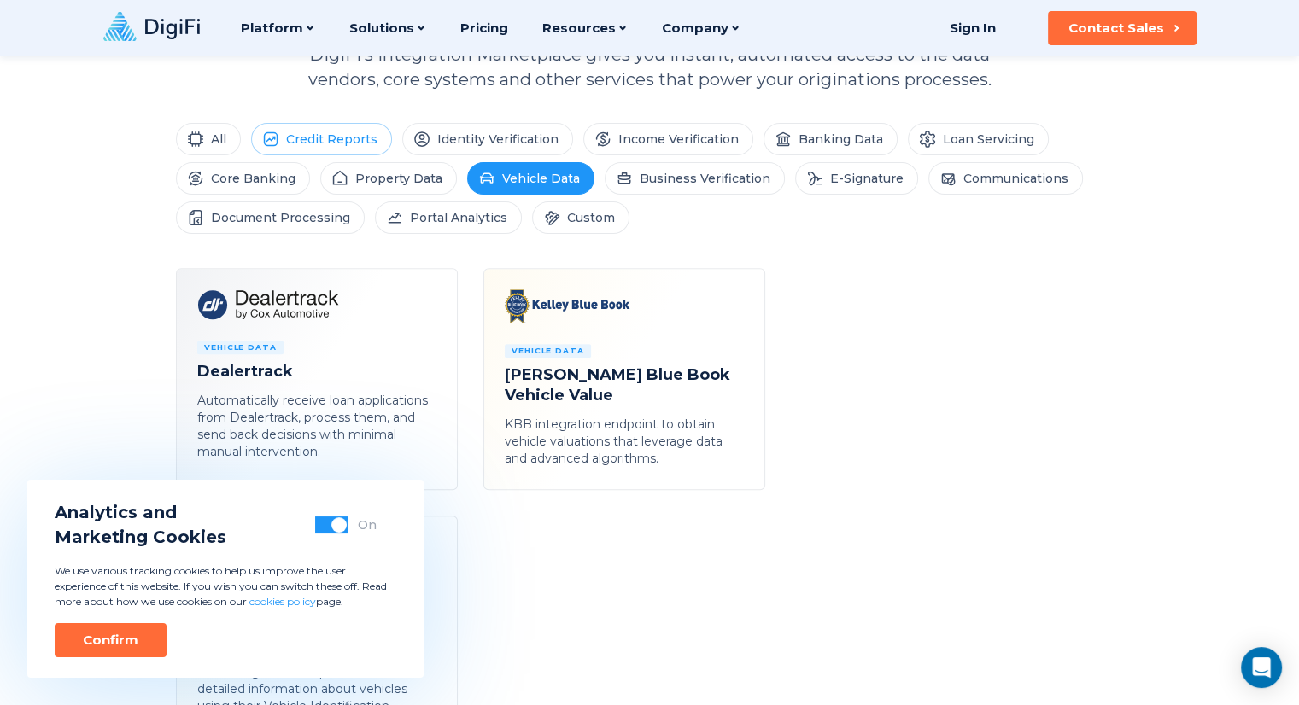
scroll to position [769, 0]
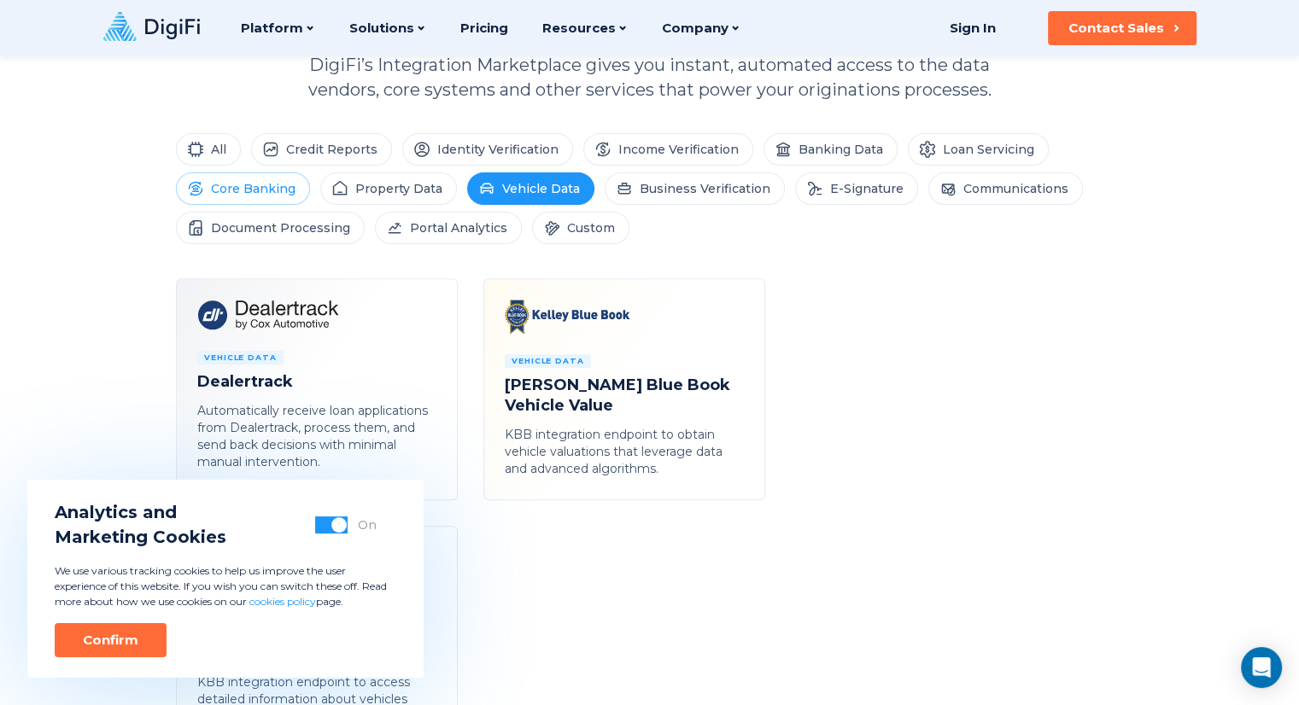
click at [268, 193] on li "Core Banking" at bounding box center [243, 189] width 134 height 32
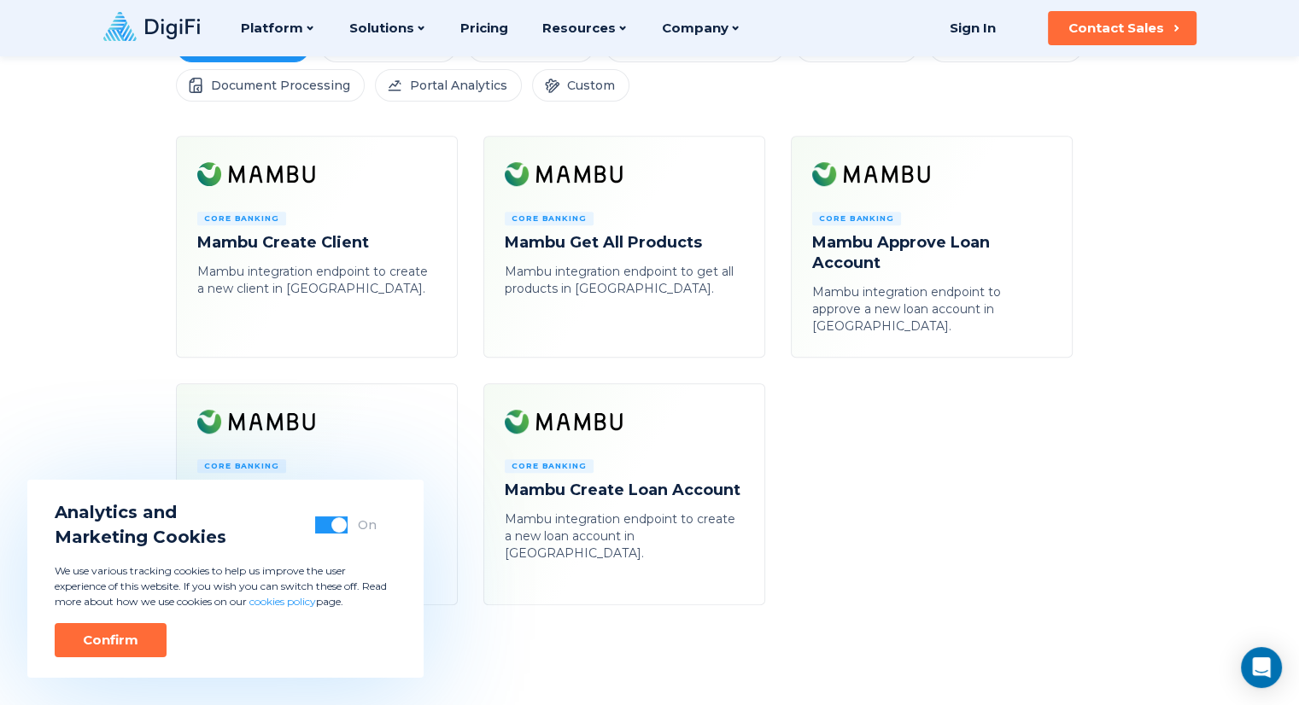
scroll to position [683, 0]
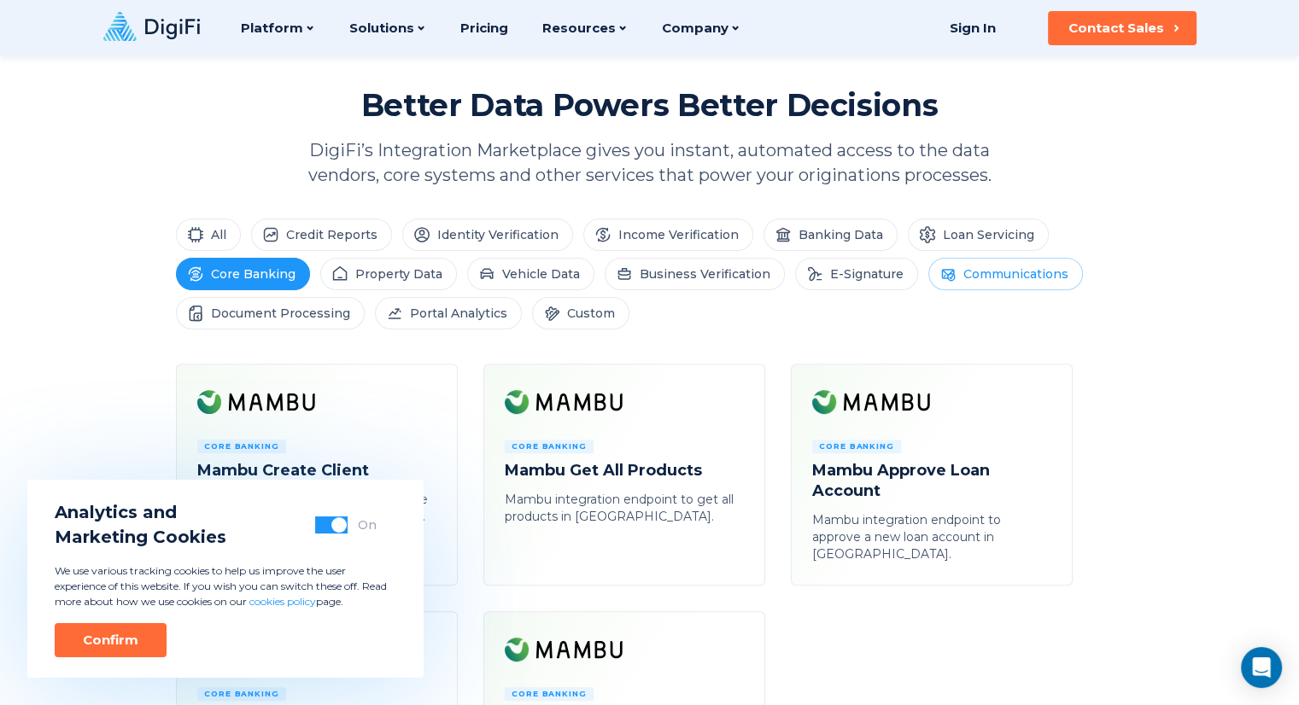
click at [984, 274] on li "Communications" at bounding box center [1005, 274] width 155 height 32
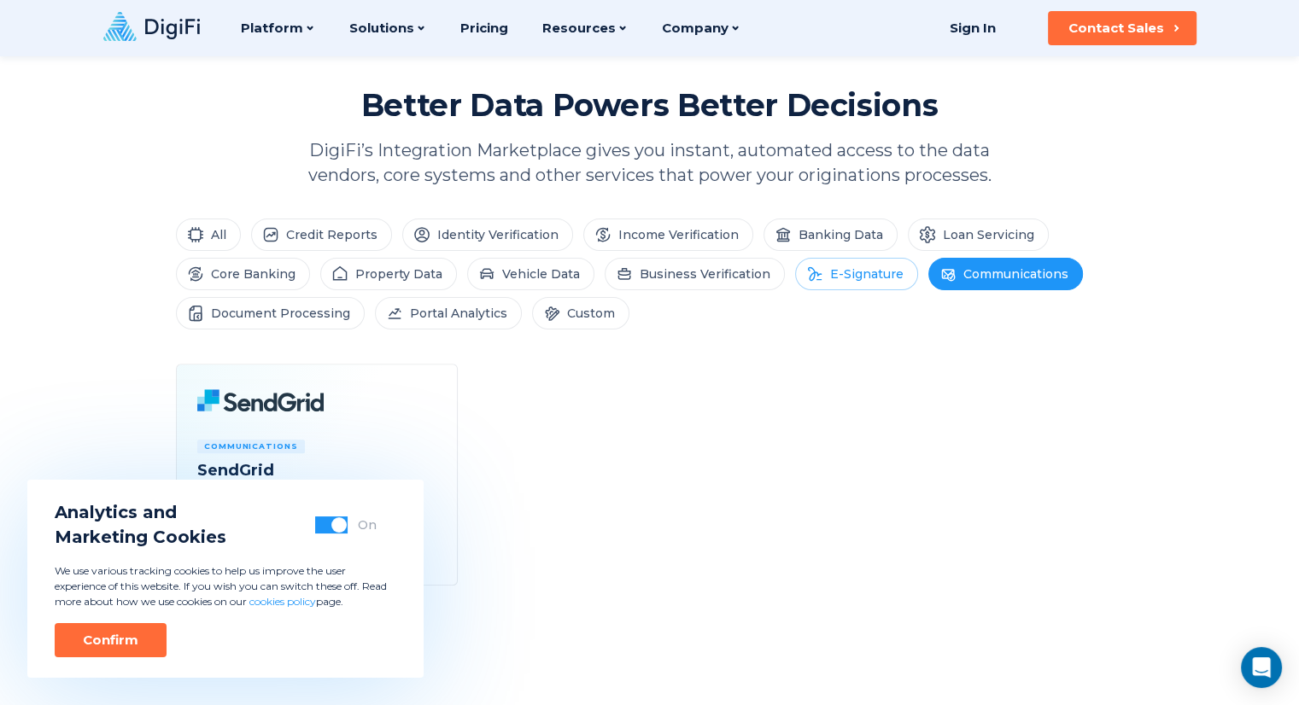
click at [821, 263] on li "E-Signature" at bounding box center [856, 274] width 123 height 32
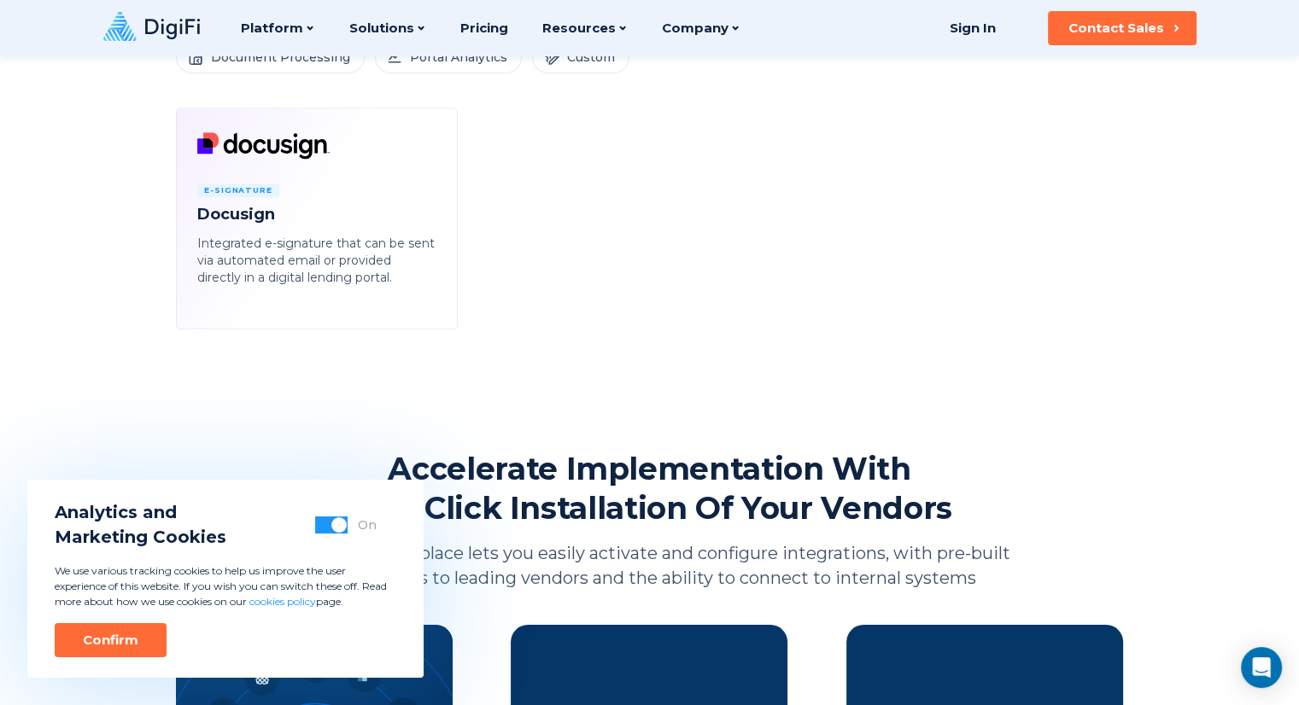
scroll to position [854, 0]
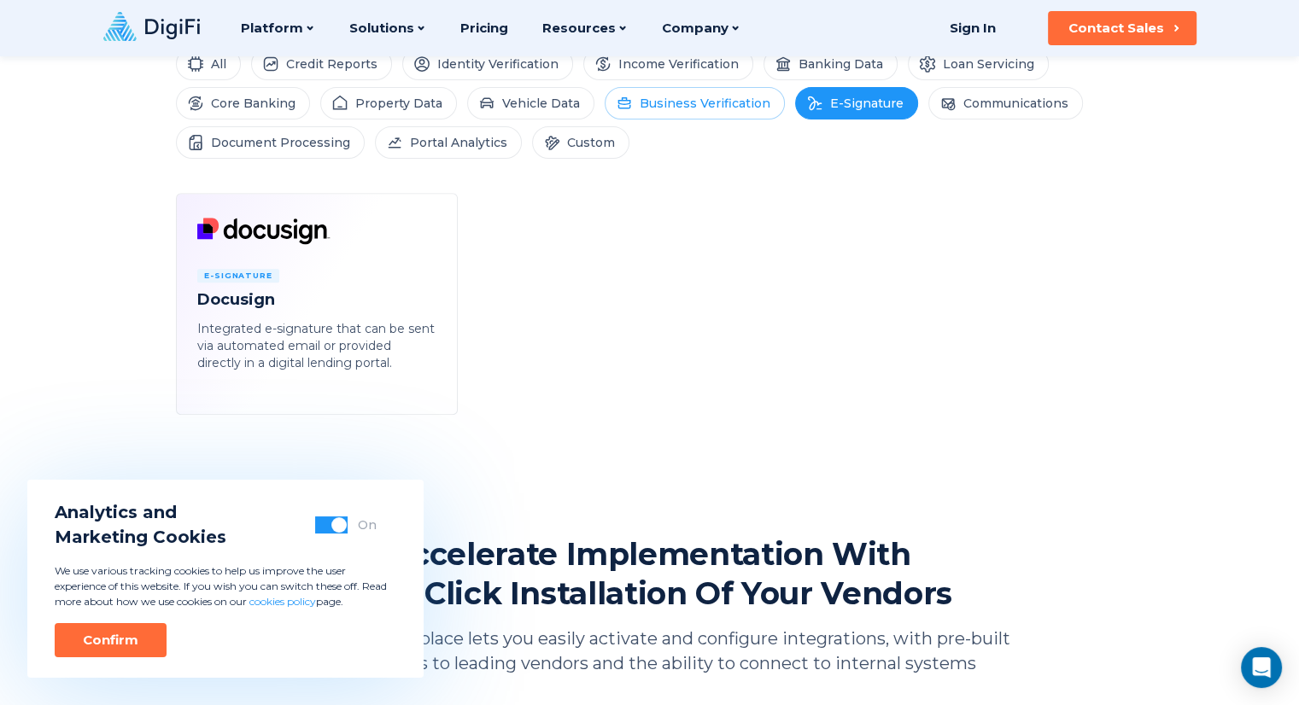
click at [705, 108] on li "Business Verification" at bounding box center [695, 103] width 180 height 32
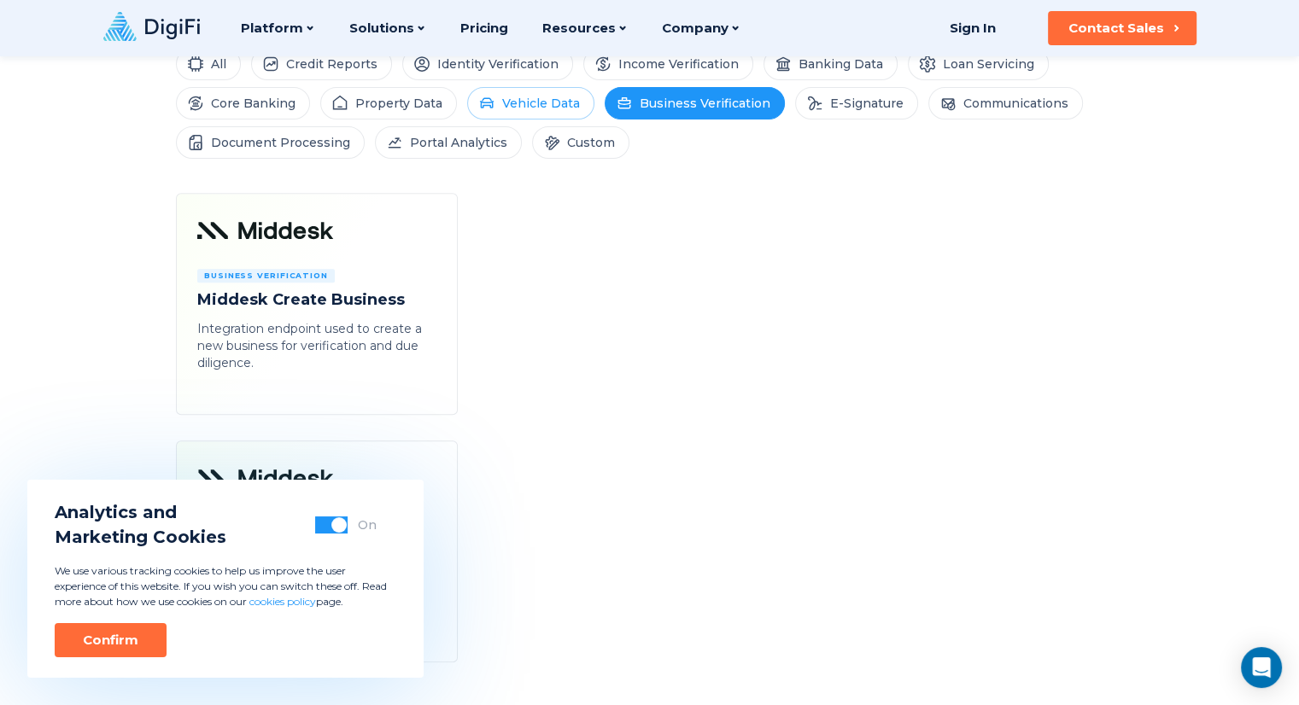
click at [561, 109] on li "Vehicle Data" at bounding box center [530, 103] width 127 height 32
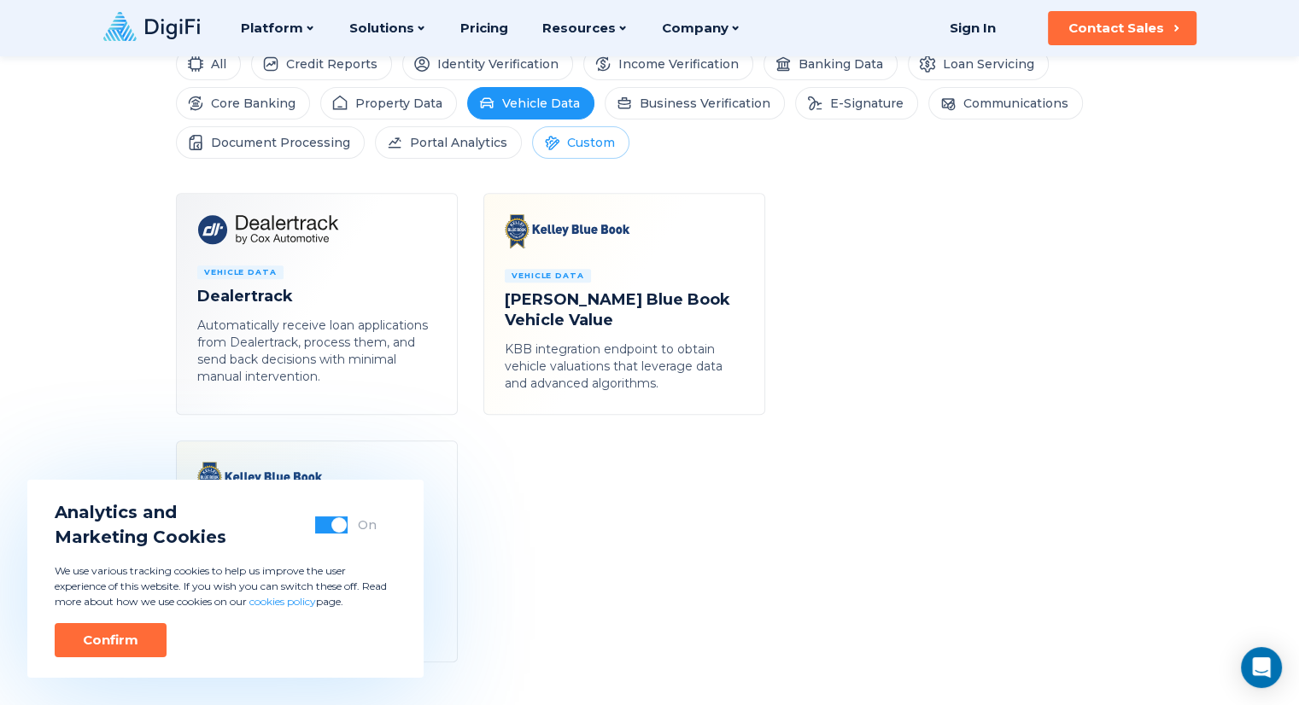
click at [583, 145] on li "Custom" at bounding box center [580, 142] width 97 height 32
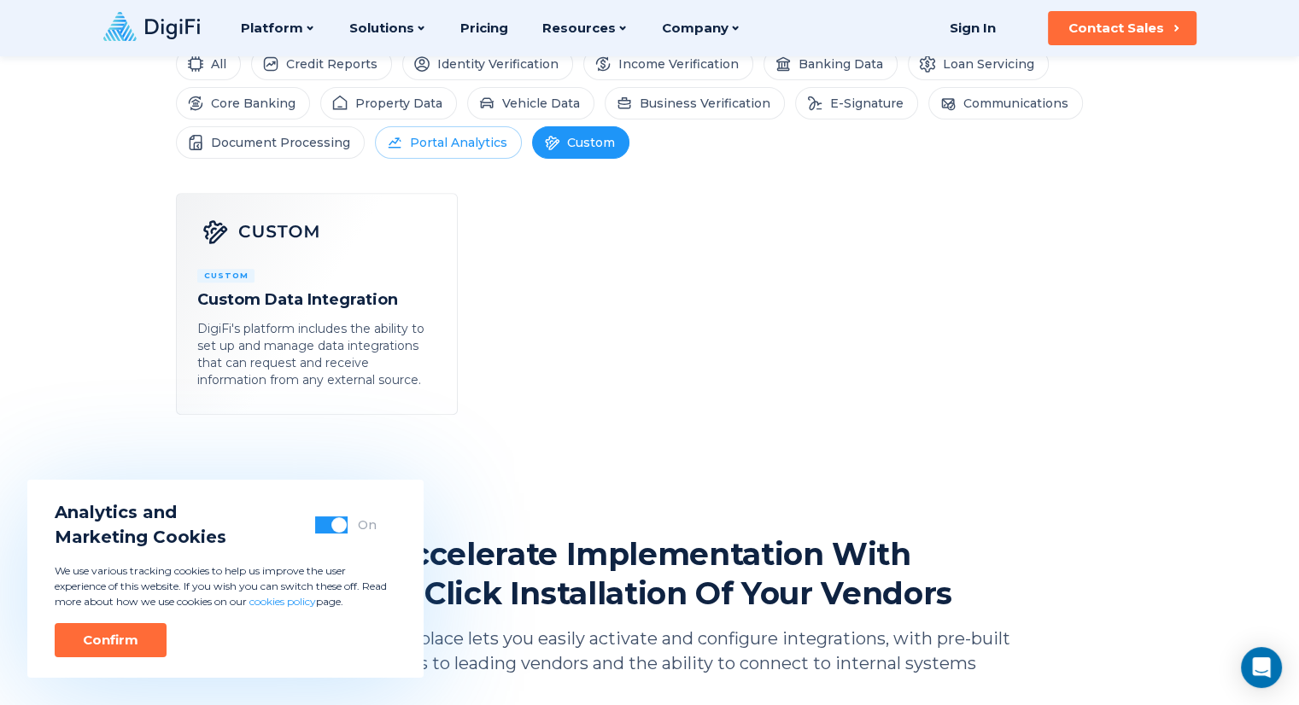
click at [395, 131] on li "Portal Analytics" at bounding box center [448, 142] width 147 height 32
